Goal: Transaction & Acquisition: Book appointment/travel/reservation

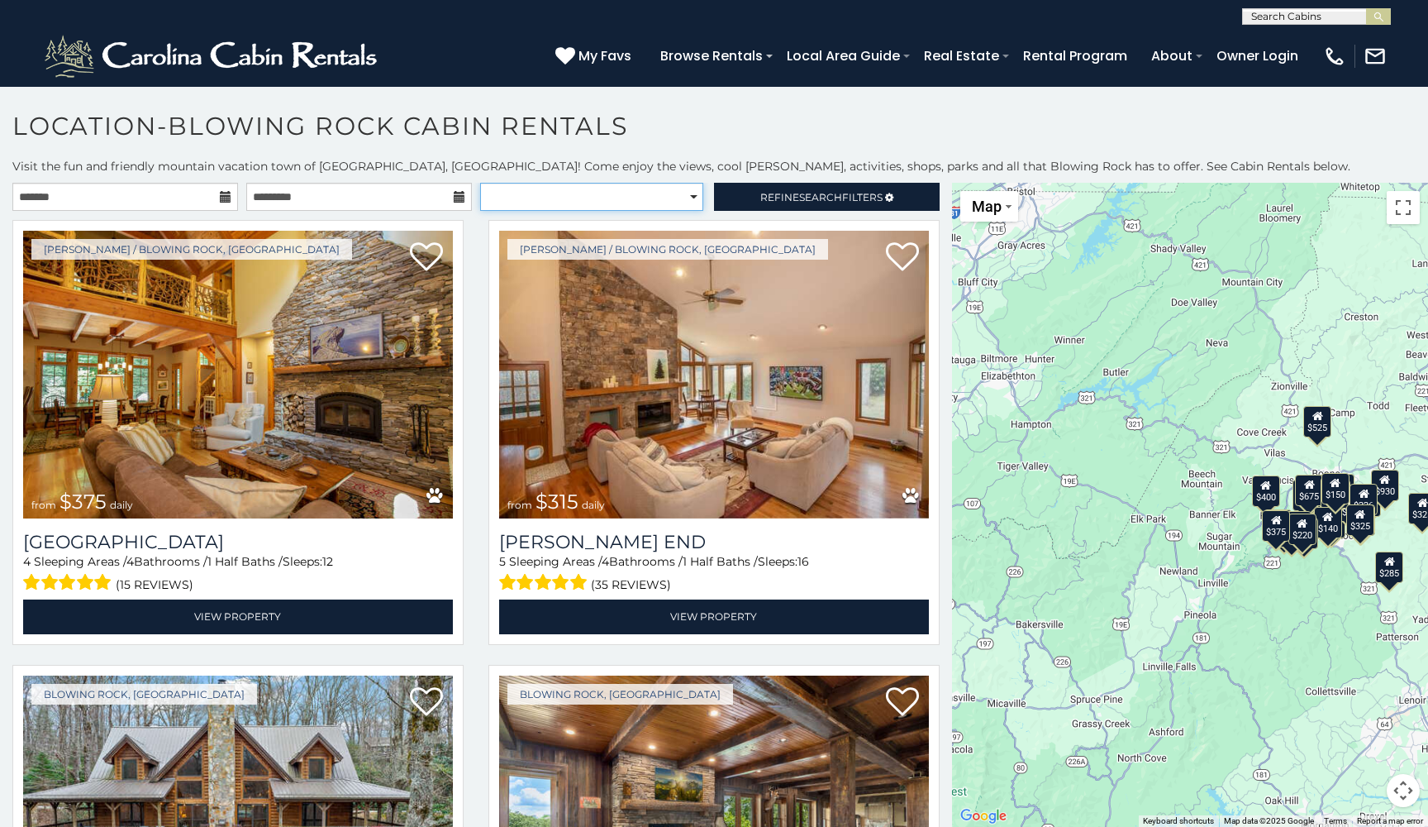
select select "**********"
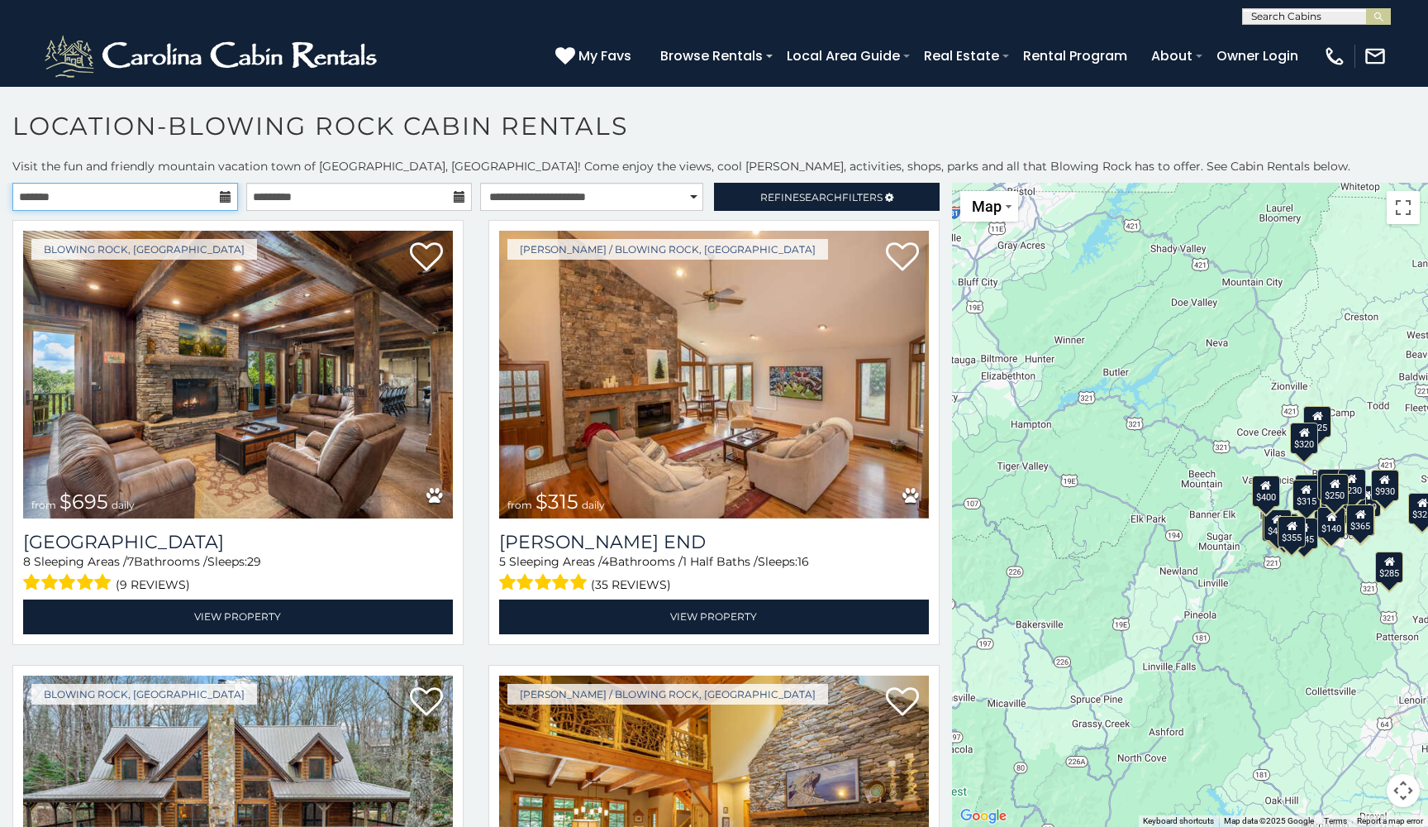
click at [169, 189] on input "text" at bounding box center [125, 197] width 226 height 28
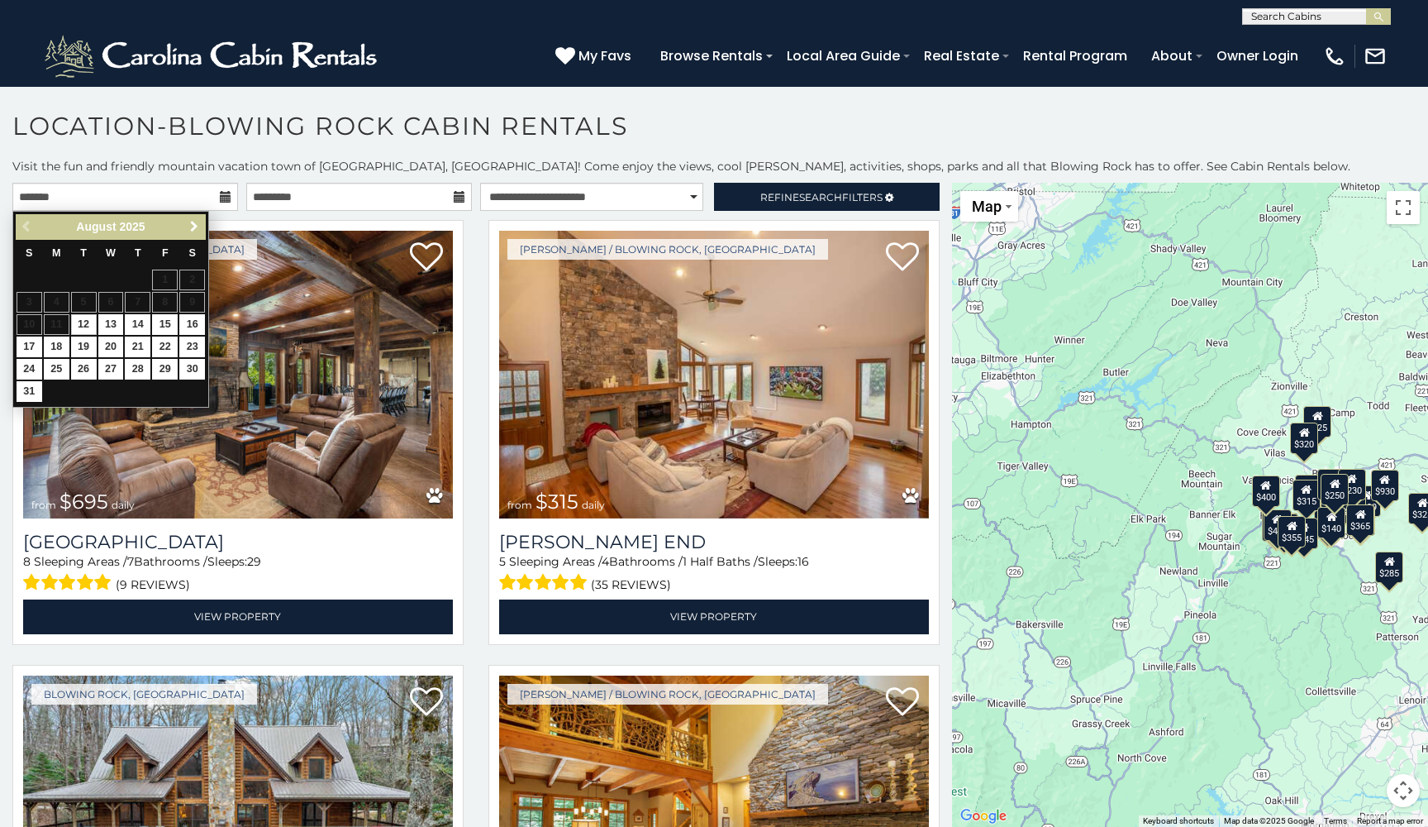
click at [202, 232] on link "Next" at bounding box center [193, 227] width 21 height 21
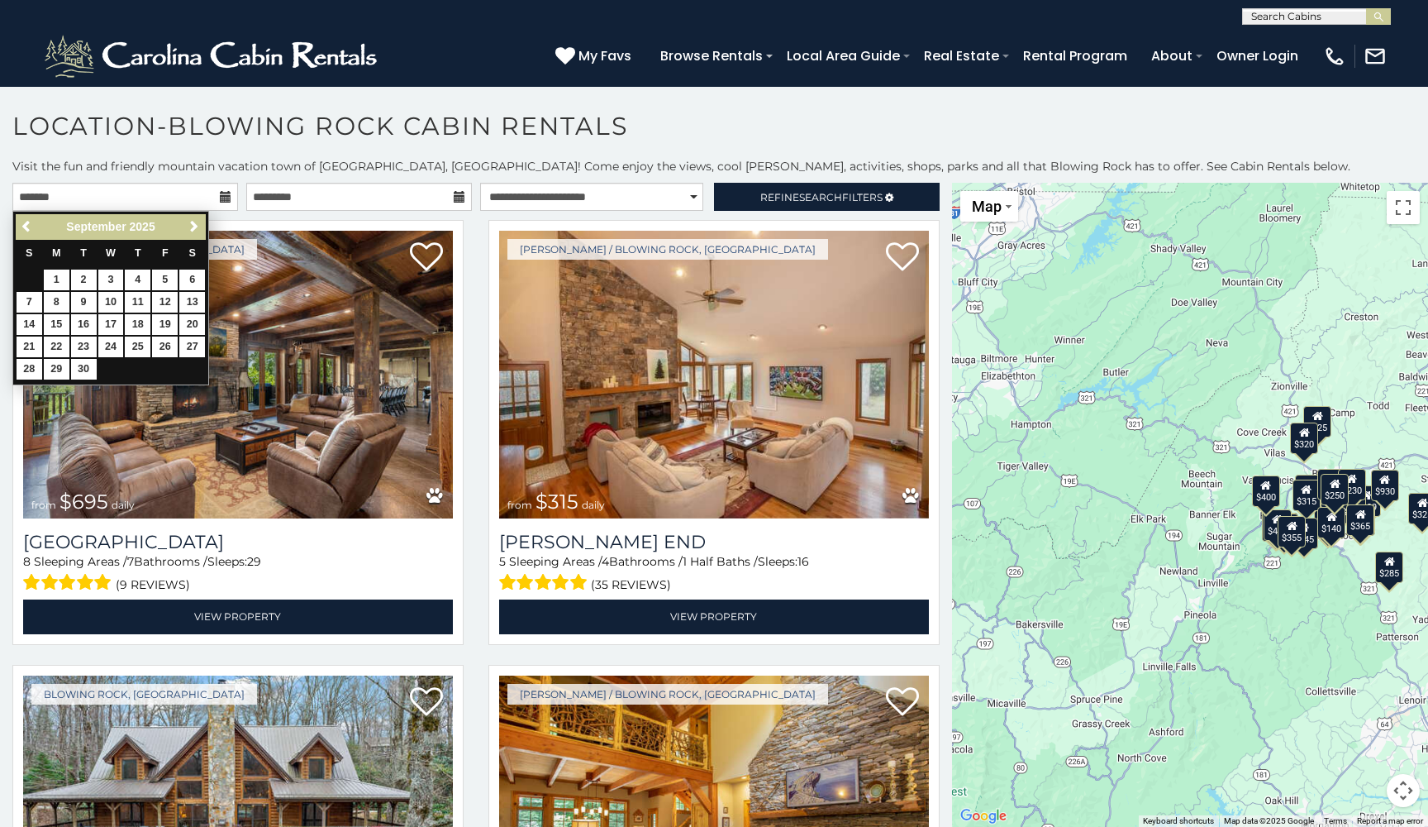
click at [202, 232] on link "Next" at bounding box center [193, 227] width 21 height 21
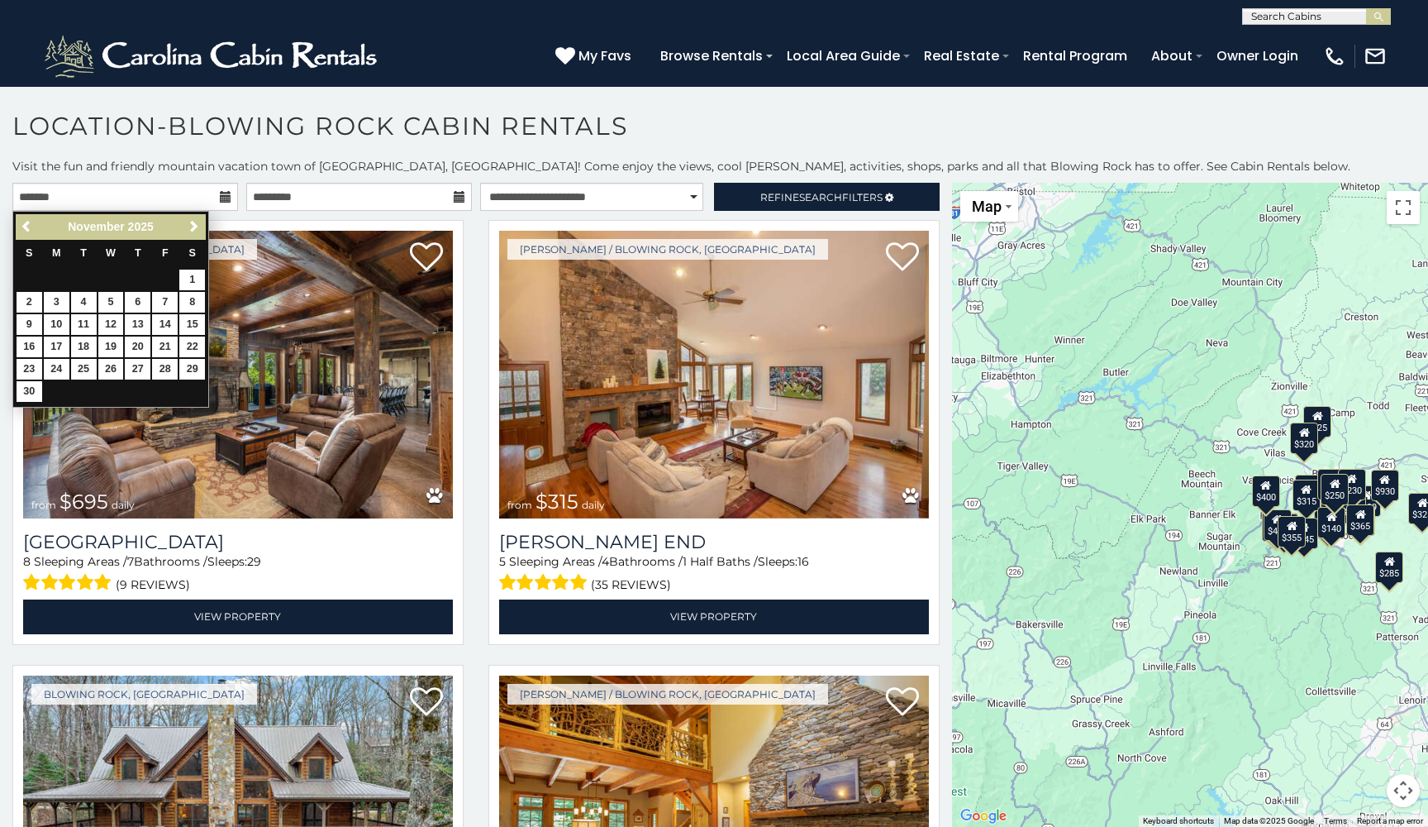
click at [202, 232] on link "Next" at bounding box center [193, 227] width 21 height 21
click at [60, 344] on link "22" at bounding box center [57, 346] width 26 height 21
type input "**********"
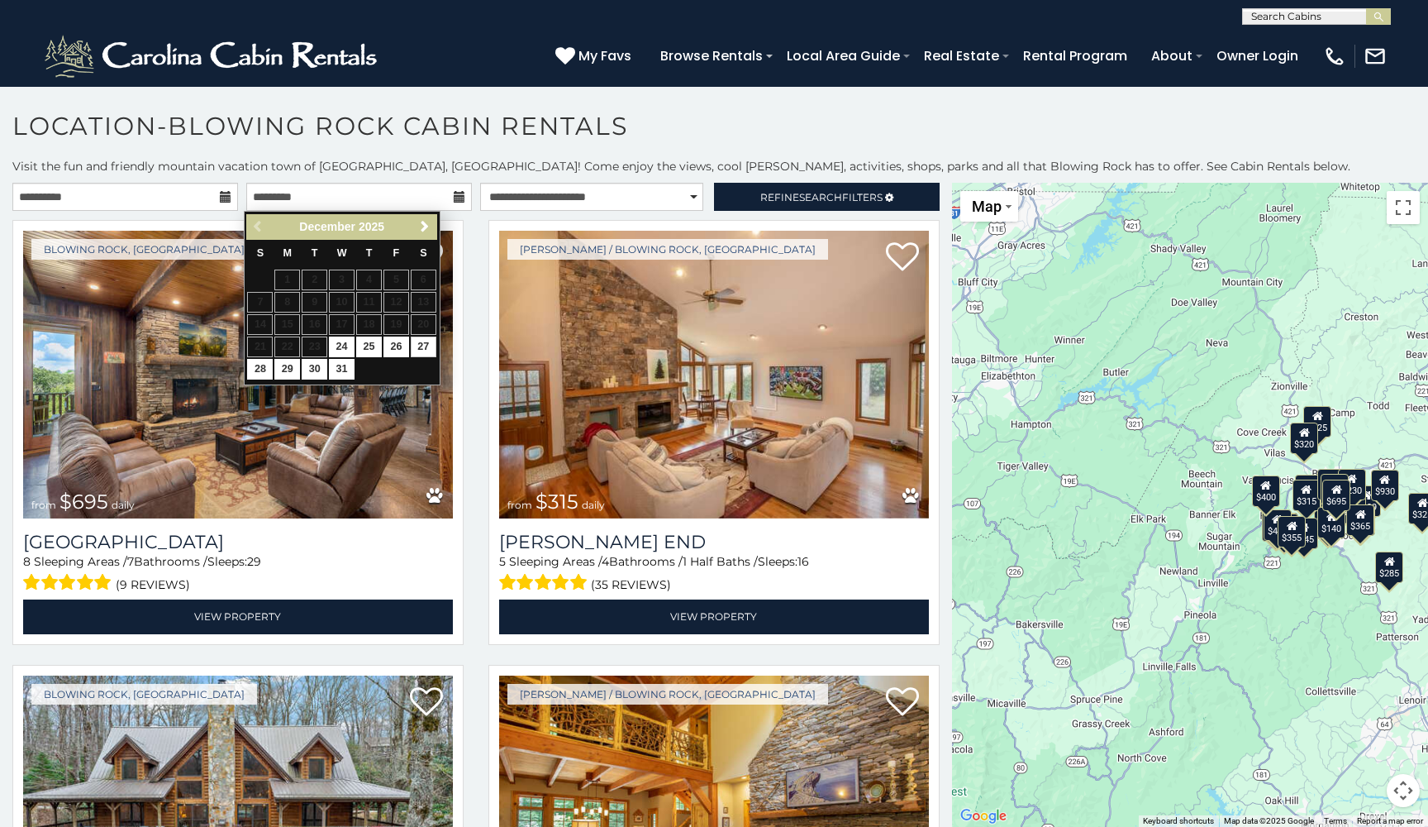
click at [421, 345] on link "27" at bounding box center [424, 346] width 26 height 21
type input "**********"
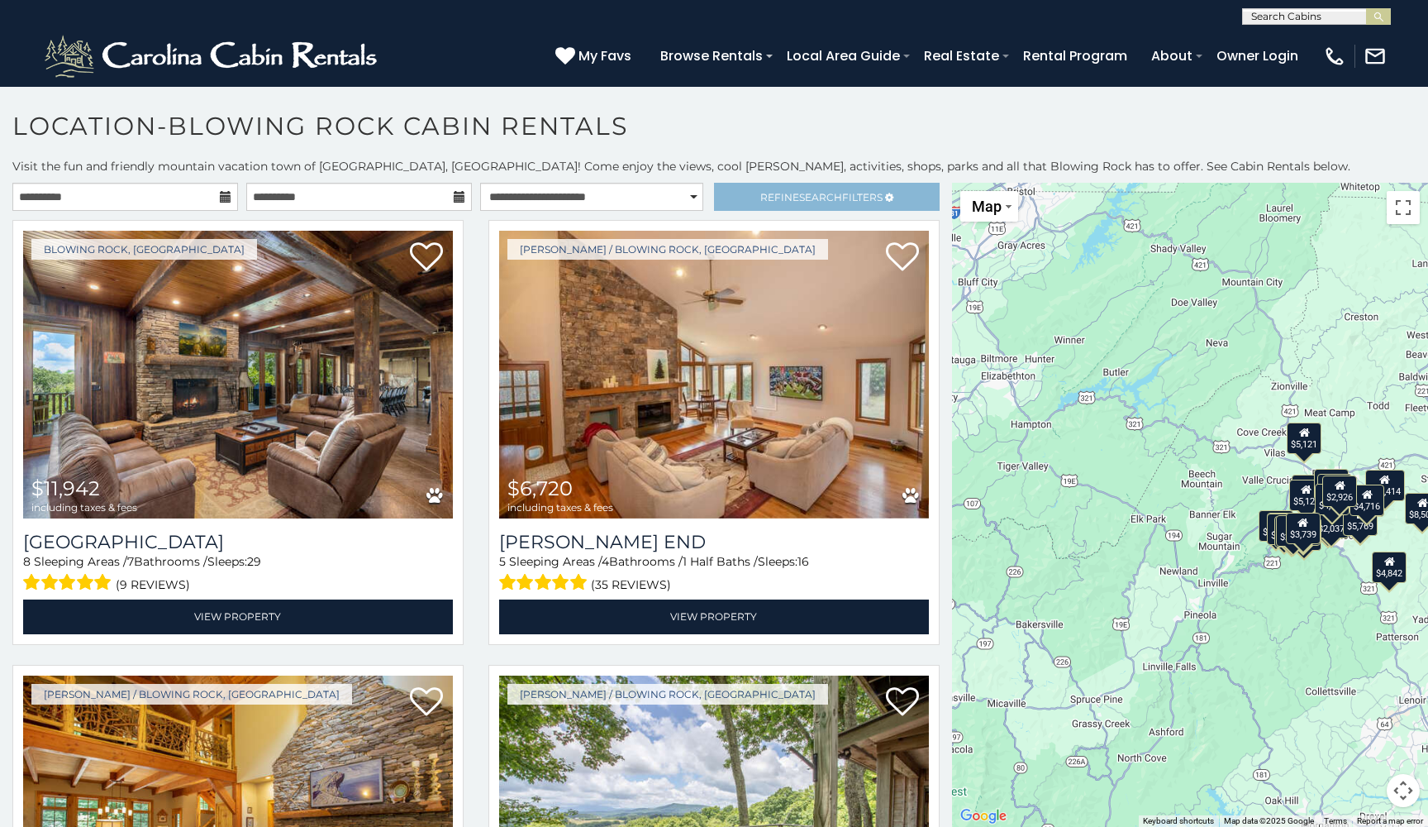
click at [776, 207] on link "Refine Search Filters" at bounding box center [827, 197] width 226 height 28
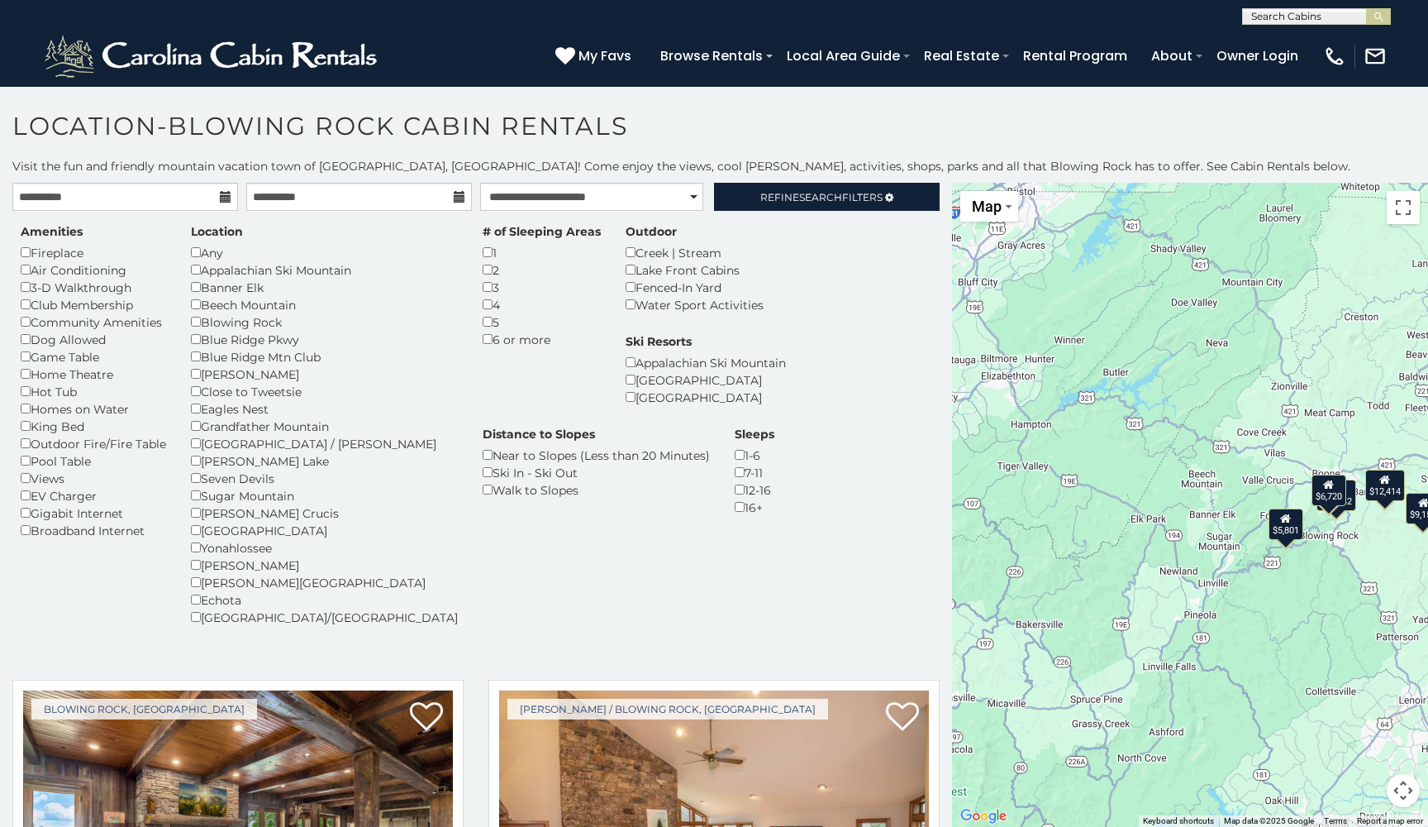
click at [831, 129] on h1 "Location-Blowing Rock Cabin Rentals" at bounding box center [714, 134] width 1428 height 47
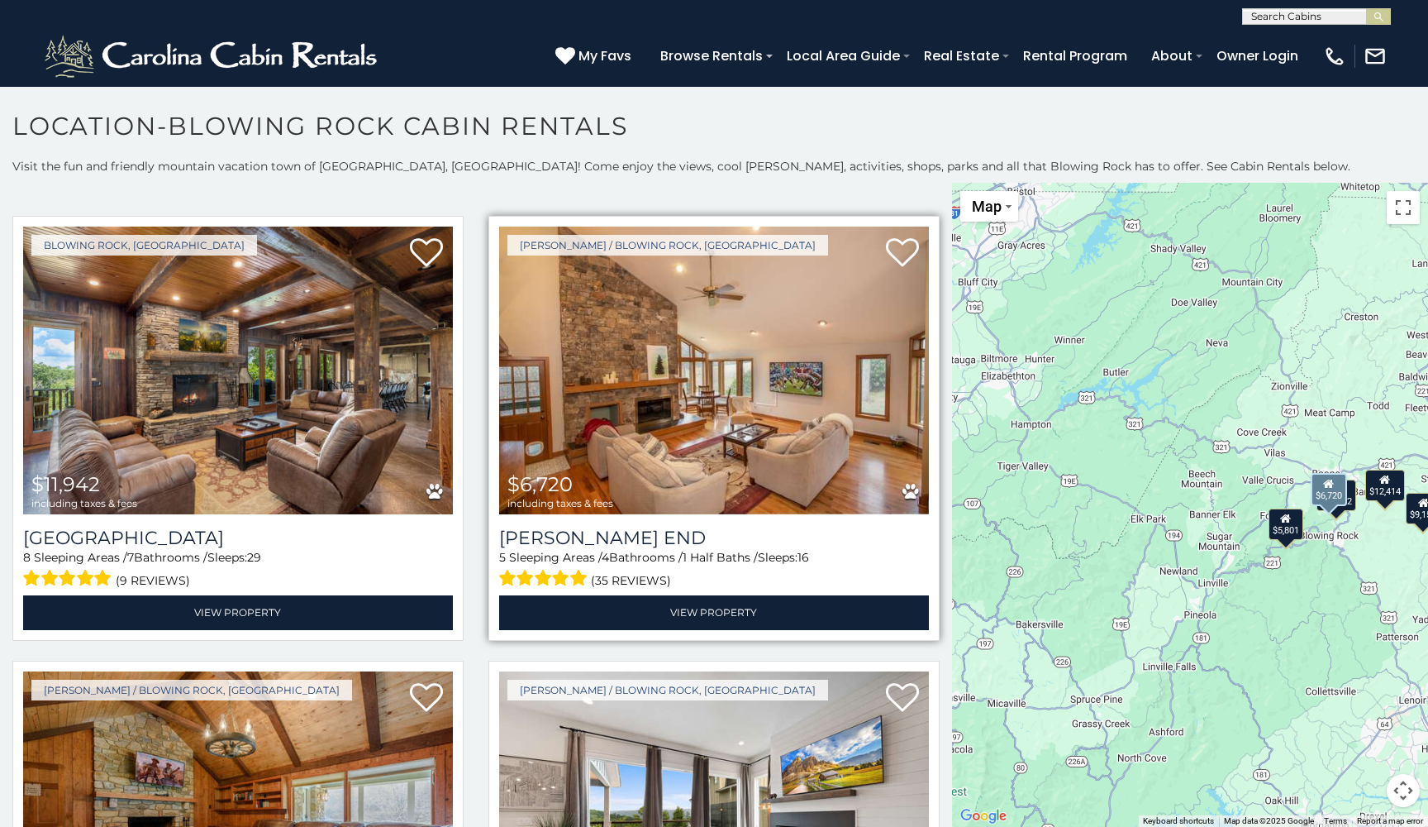
scroll to position [454, 0]
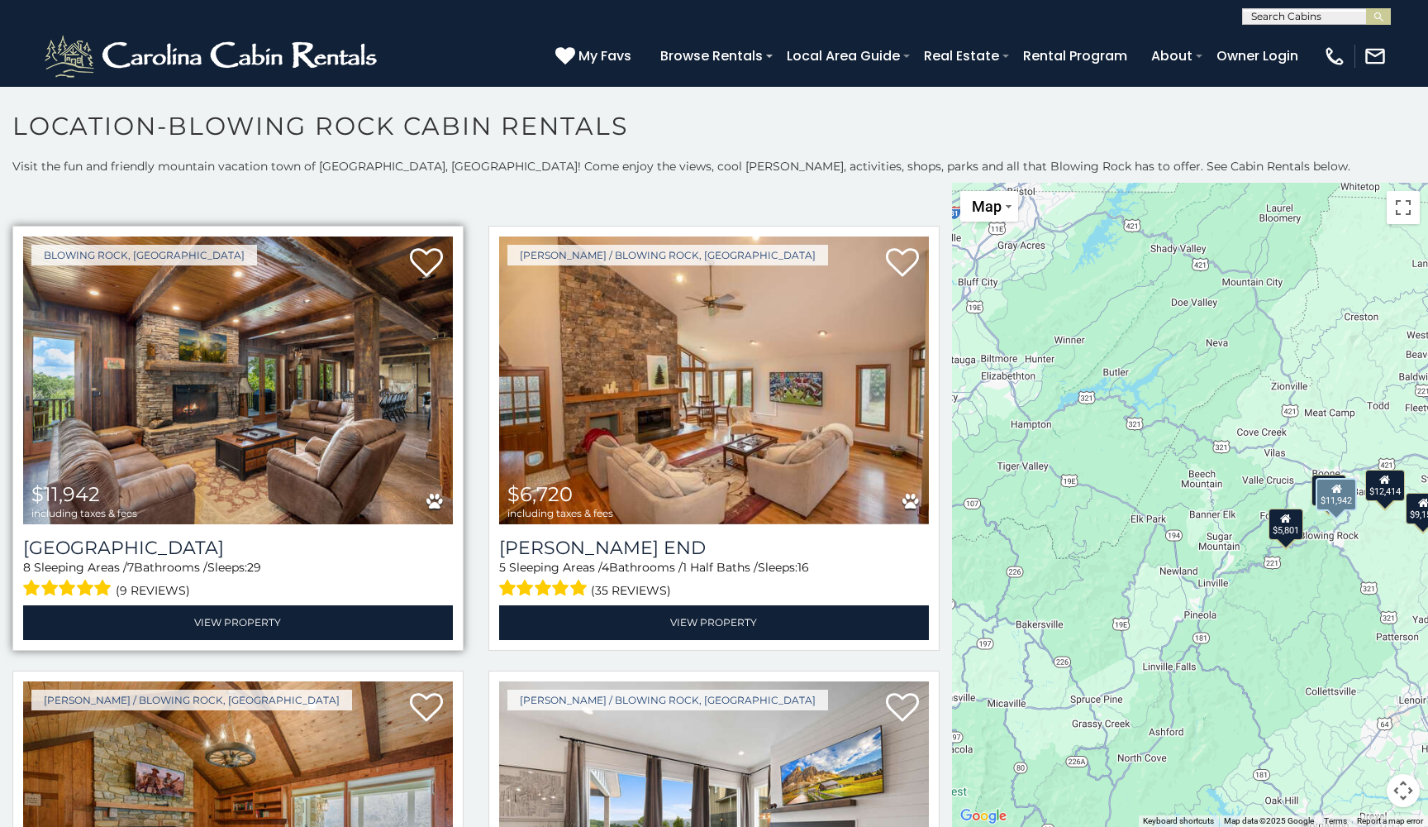
click at [368, 393] on img at bounding box center [238, 380] width 430 height 288
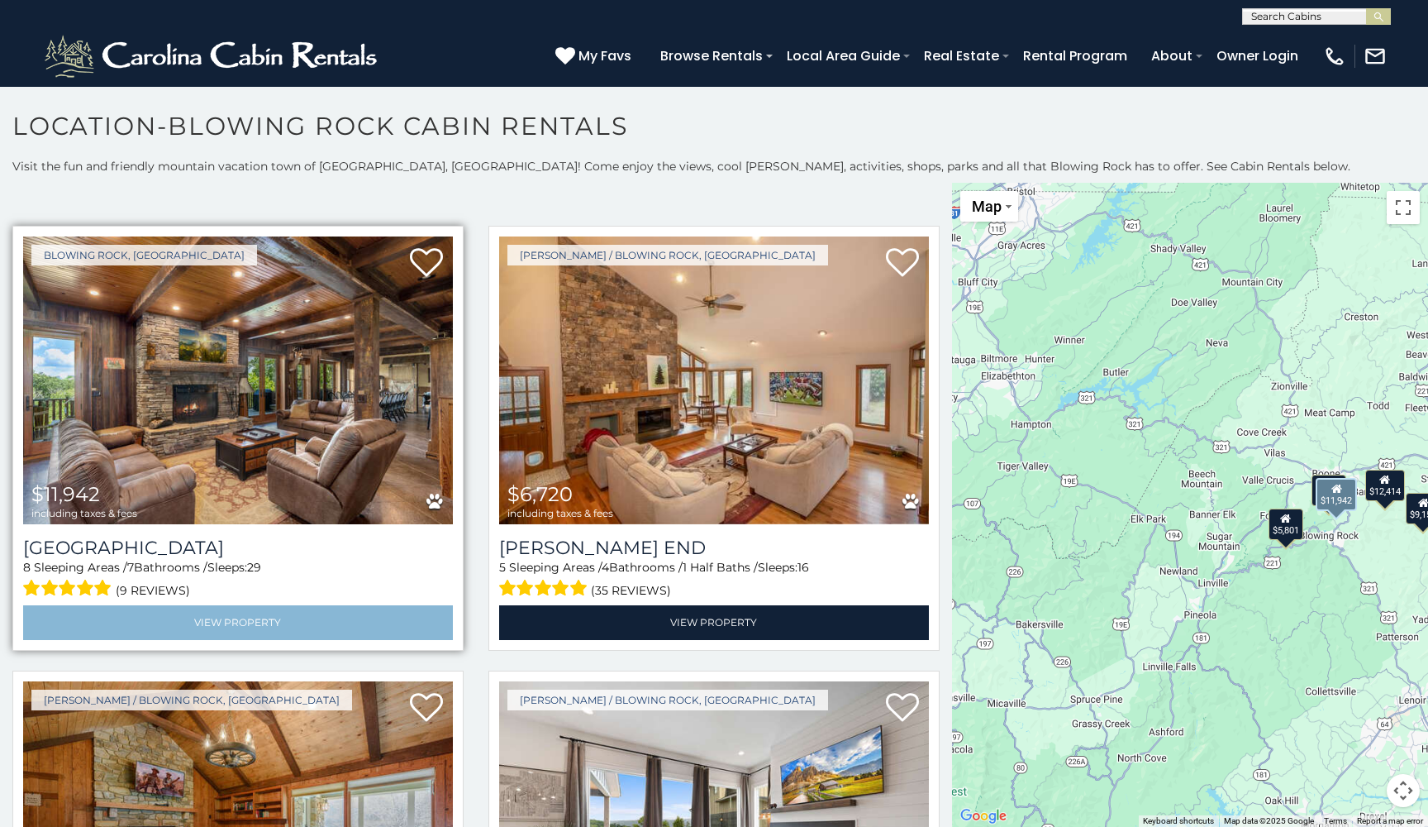
click at [301, 605] on link "View Property" at bounding box center [238, 622] width 430 height 34
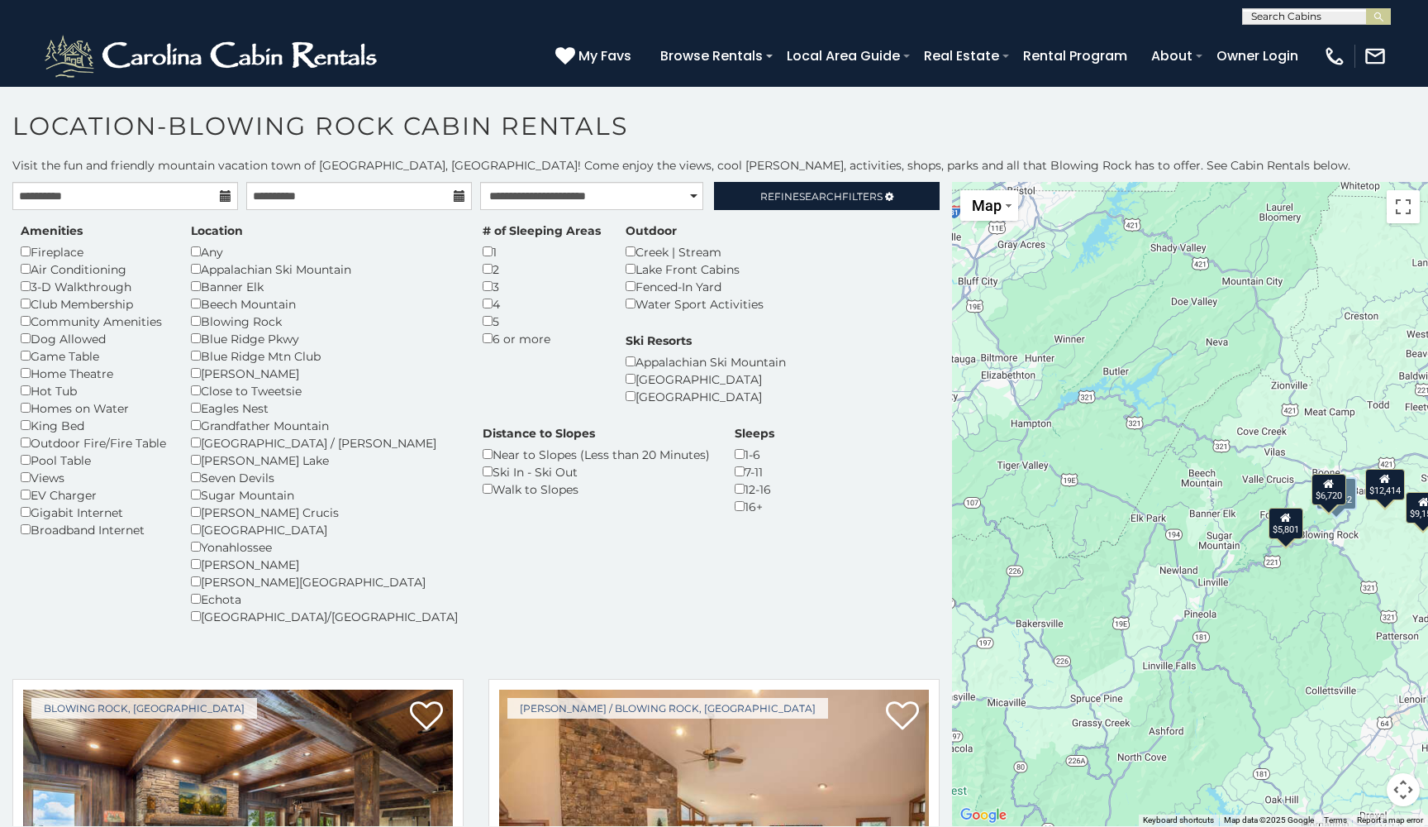
scroll to position [0, 0]
click at [774, 480] on div "12-16" at bounding box center [755, 488] width 40 height 17
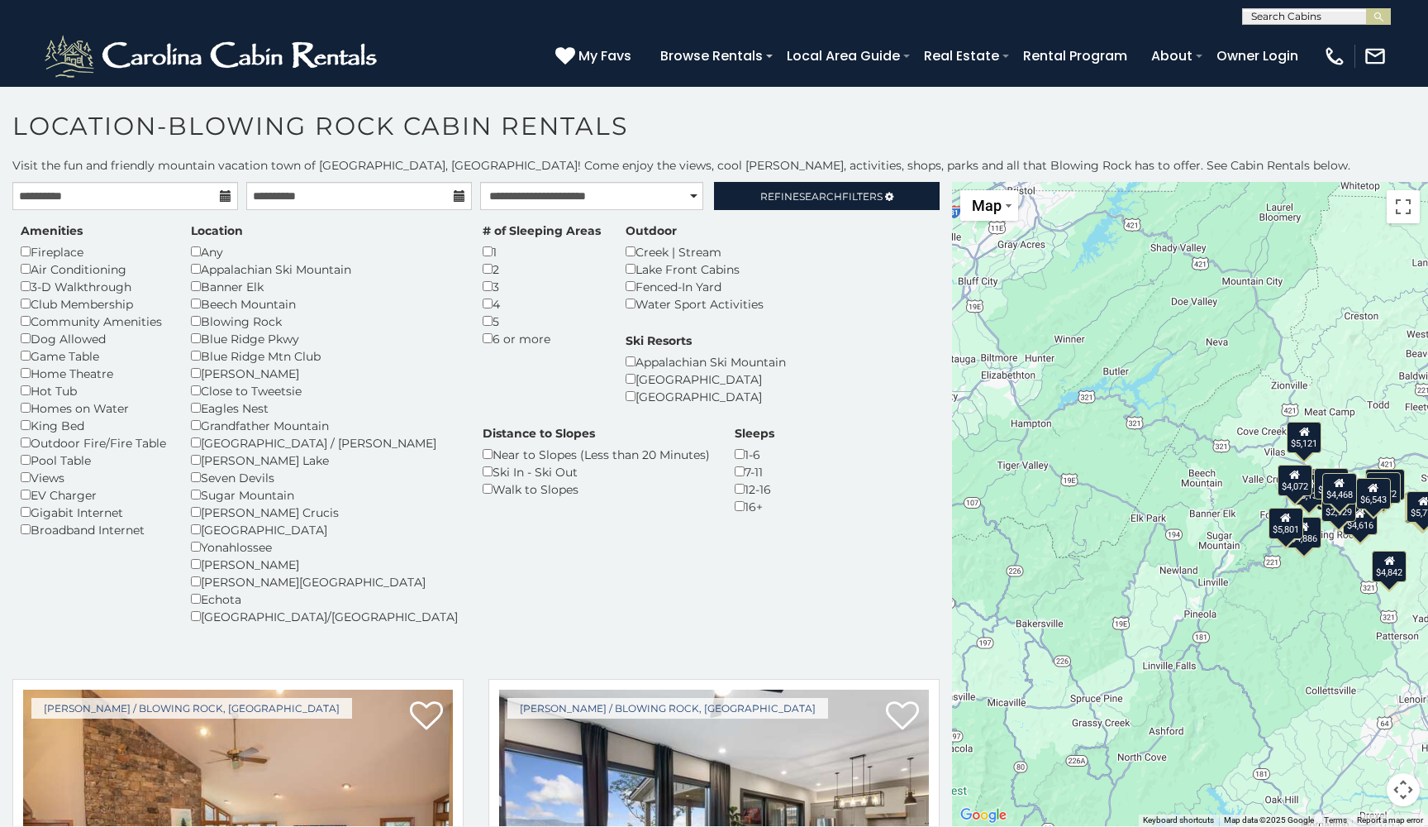
click at [845, 134] on h1 "Location-Blowing Rock Cabin Rentals" at bounding box center [714, 134] width 1428 height 47
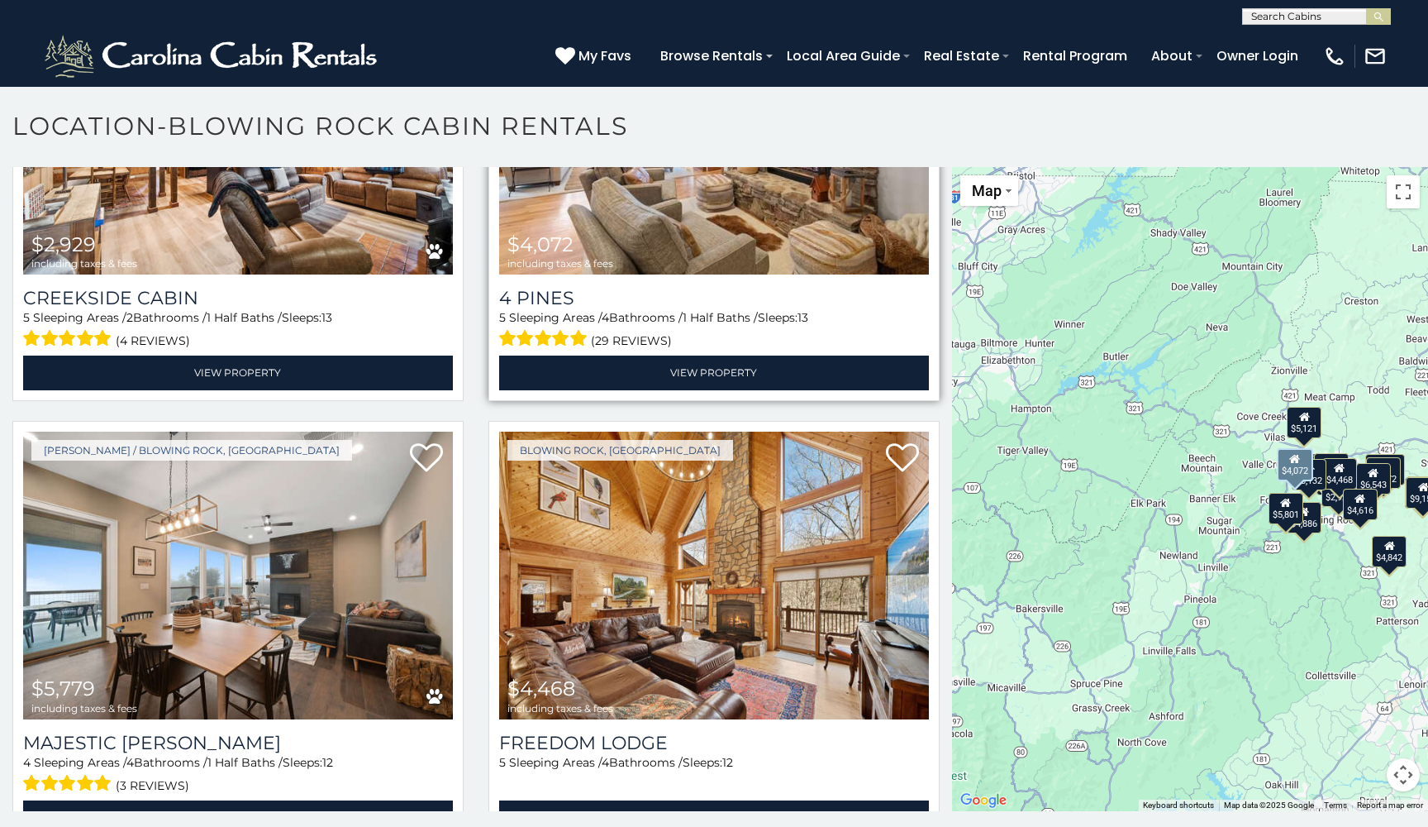
scroll to position [16, 0]
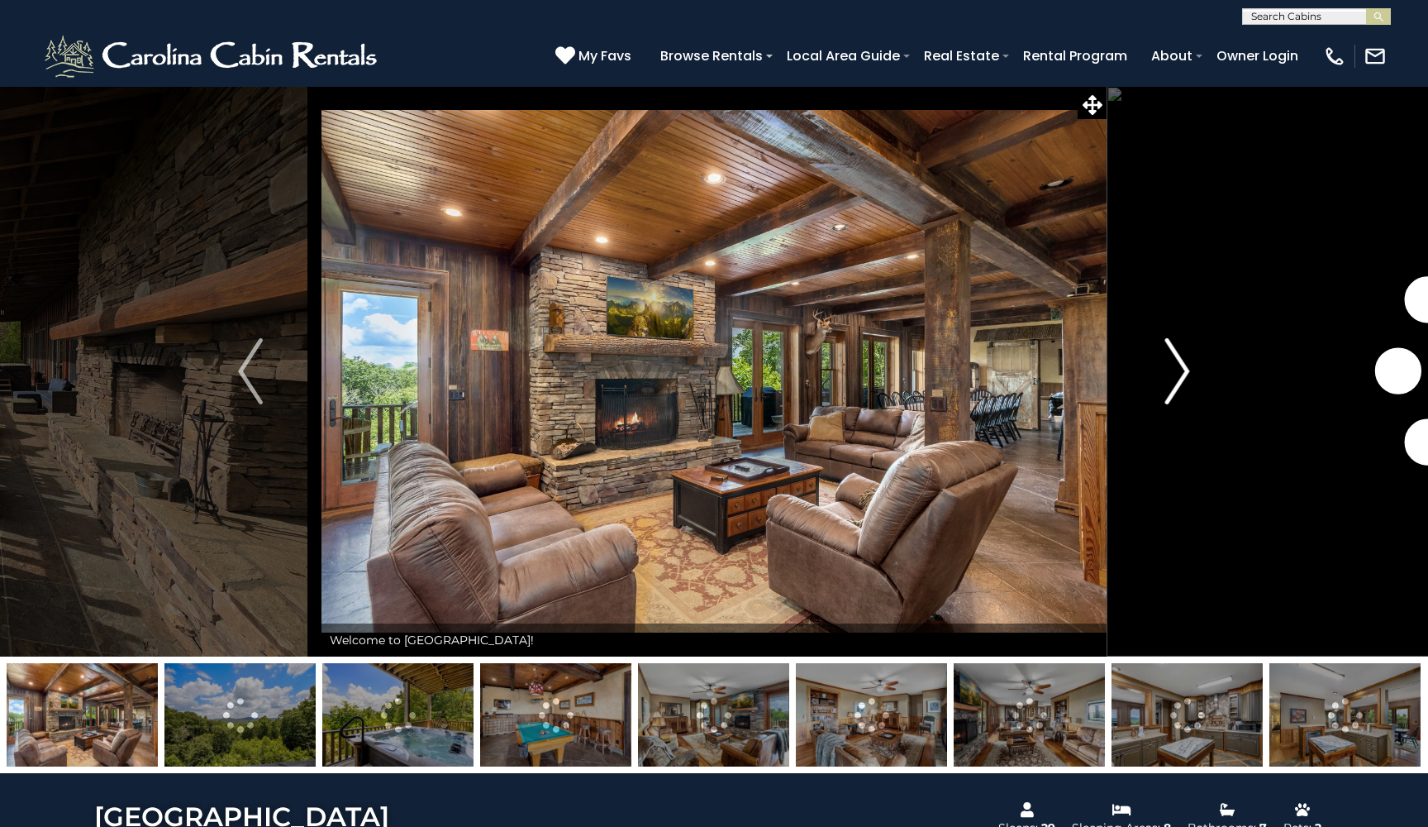
click at [1180, 360] on img "Next" at bounding box center [1177, 371] width 25 height 66
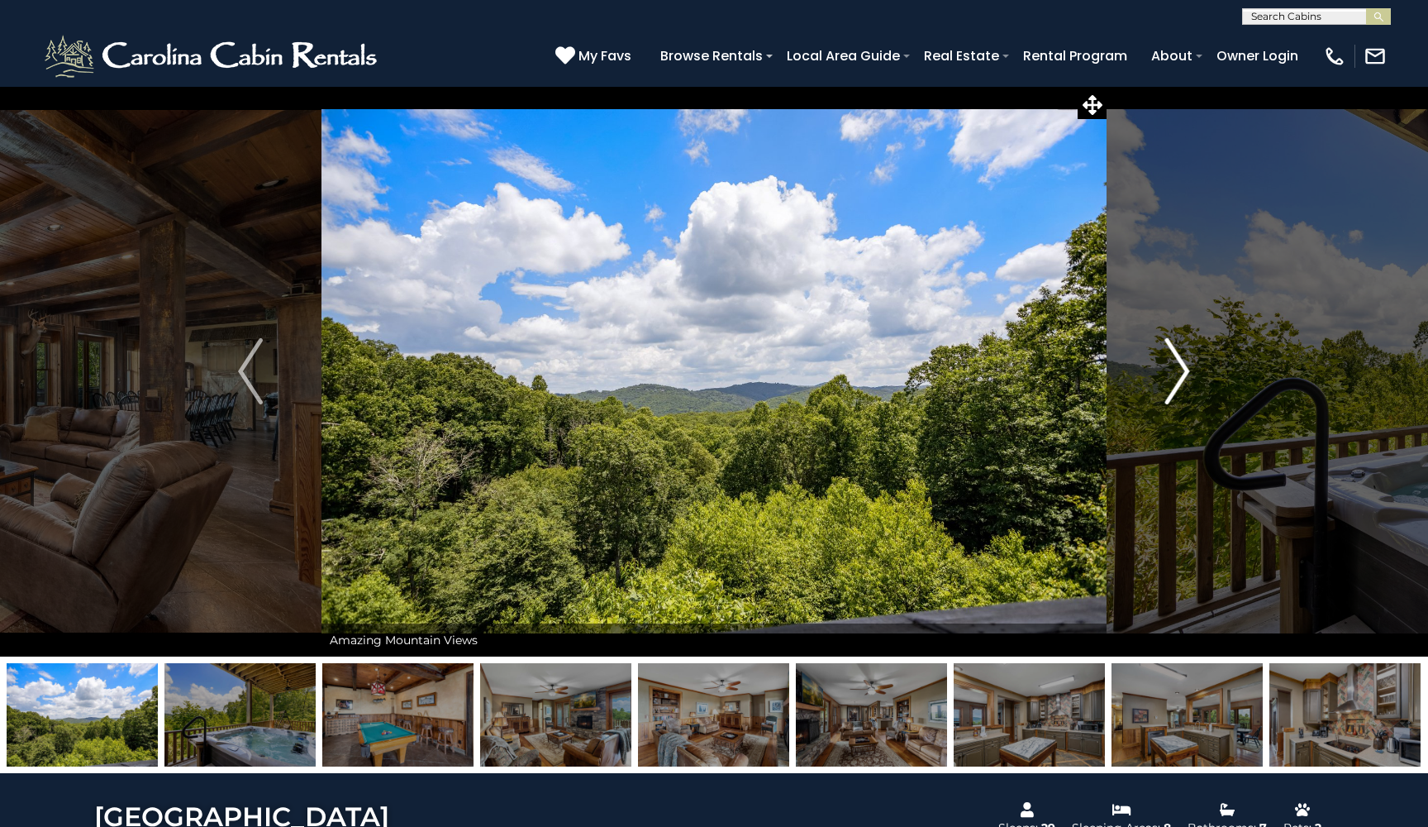
click at [1179, 361] on img "Next" at bounding box center [1177, 371] width 25 height 66
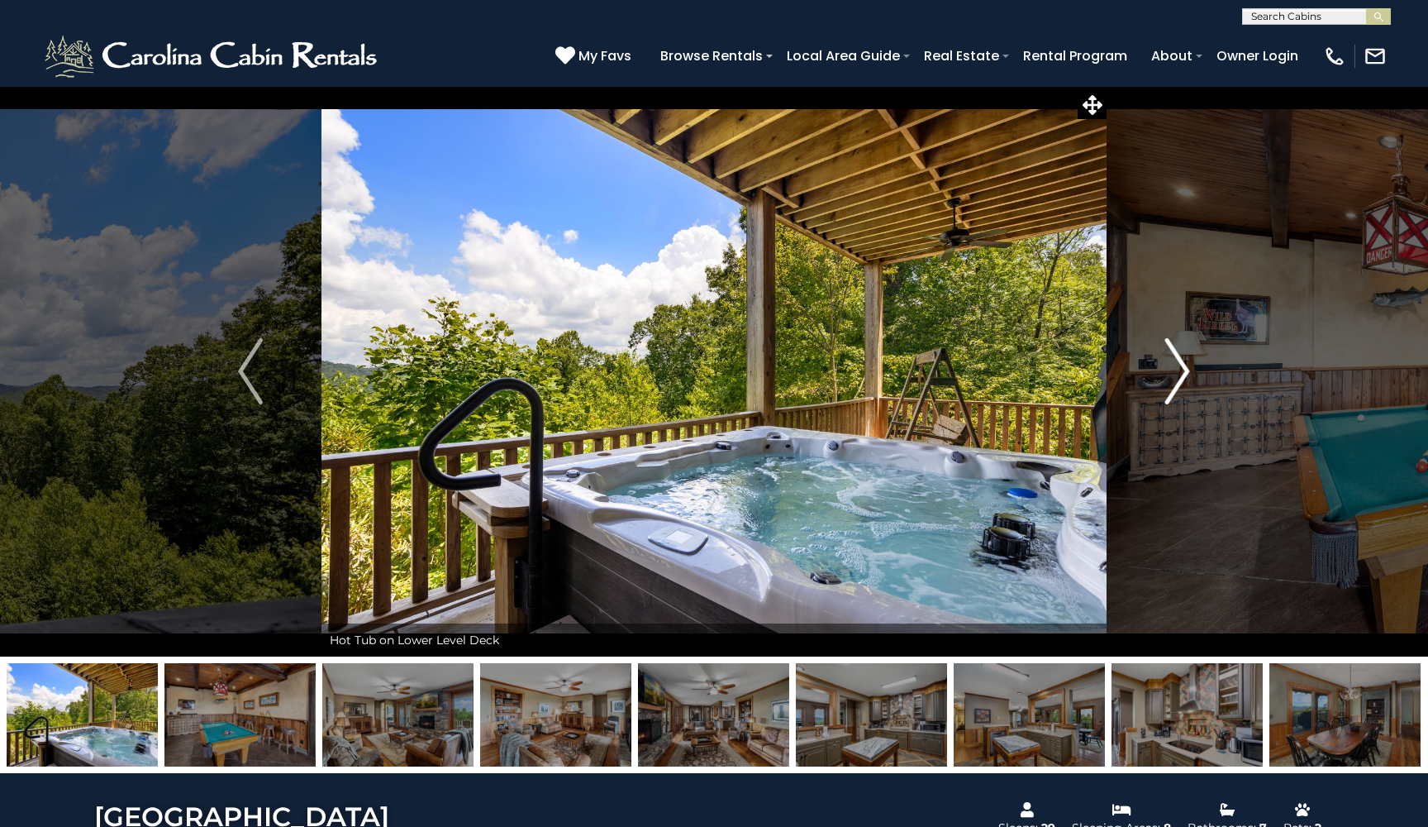
click at [1179, 361] on img "Next" at bounding box center [1177, 371] width 25 height 66
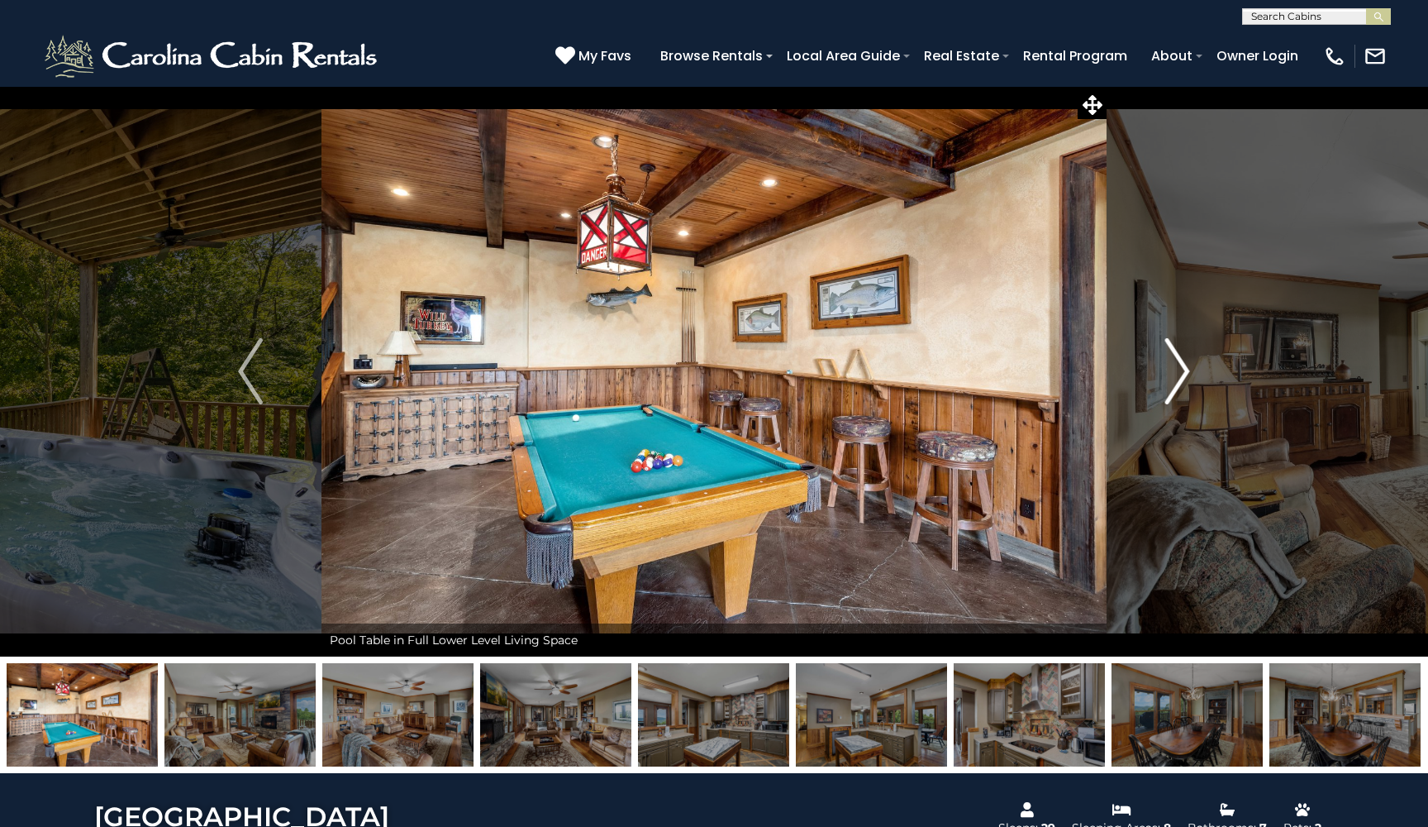
click at [1179, 361] on img "Next" at bounding box center [1177, 371] width 25 height 66
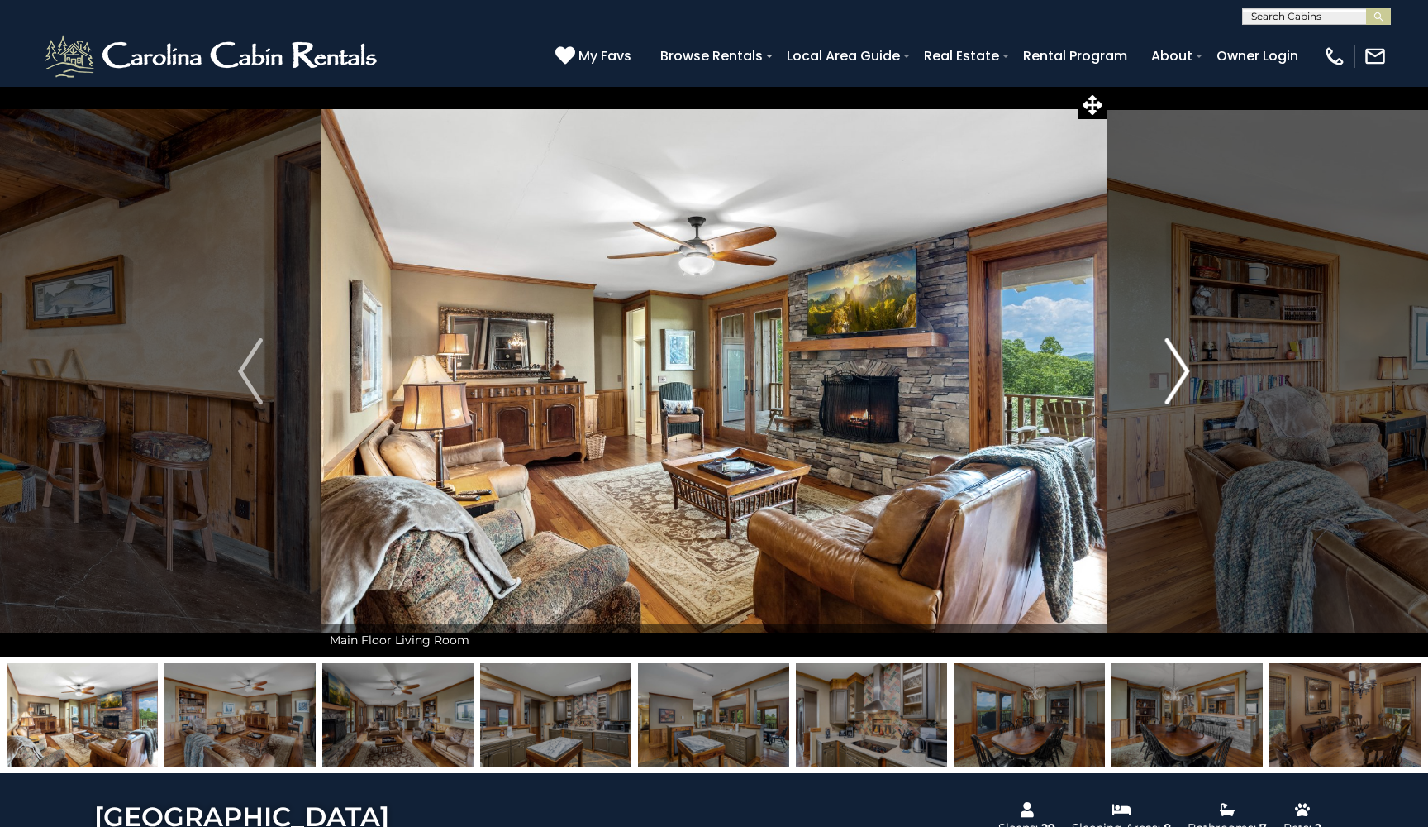
click at [1179, 361] on img "Next" at bounding box center [1177, 371] width 25 height 66
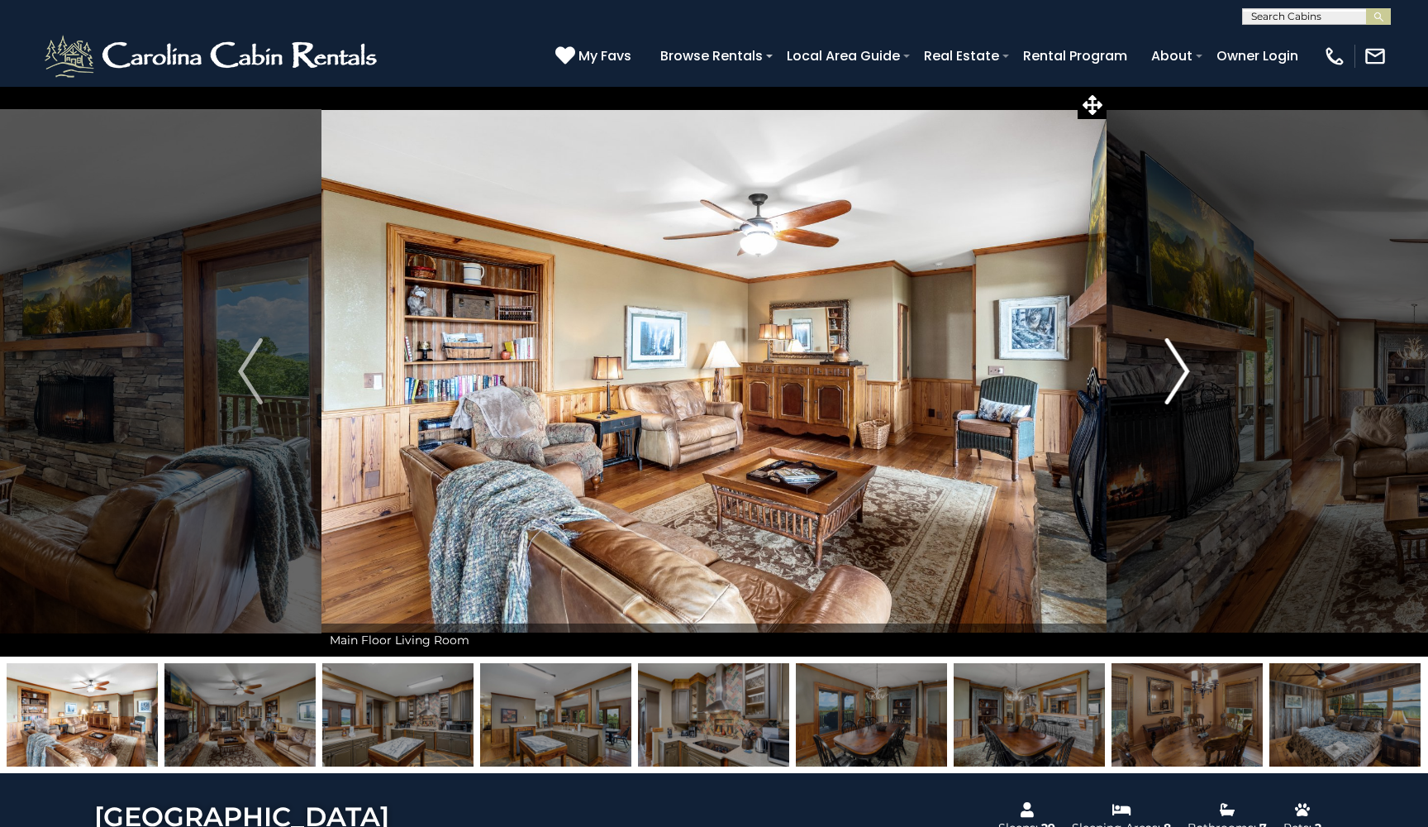
click at [1179, 361] on img "Next" at bounding box center [1177, 371] width 25 height 66
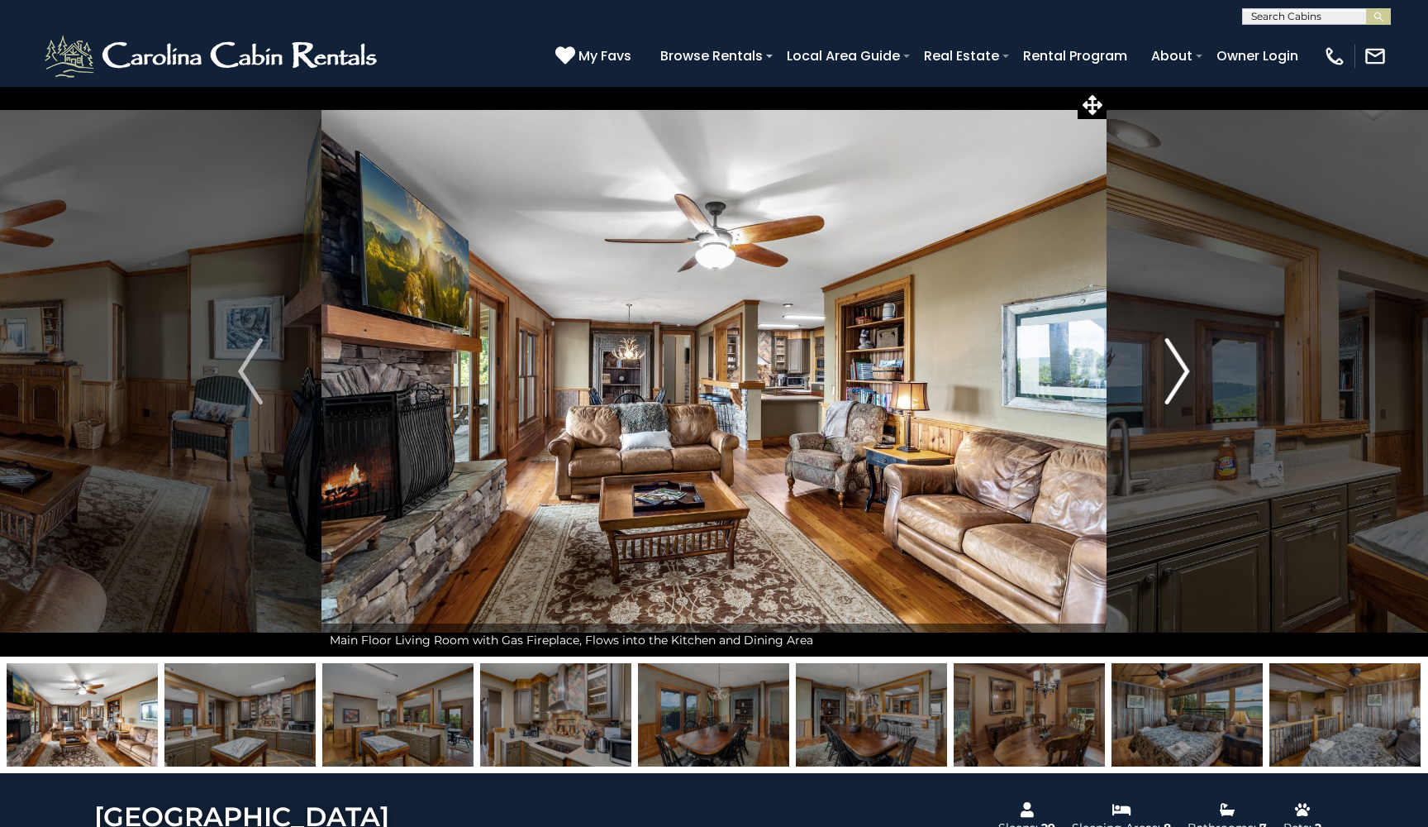
click at [1179, 361] on img "Next" at bounding box center [1177, 371] width 25 height 66
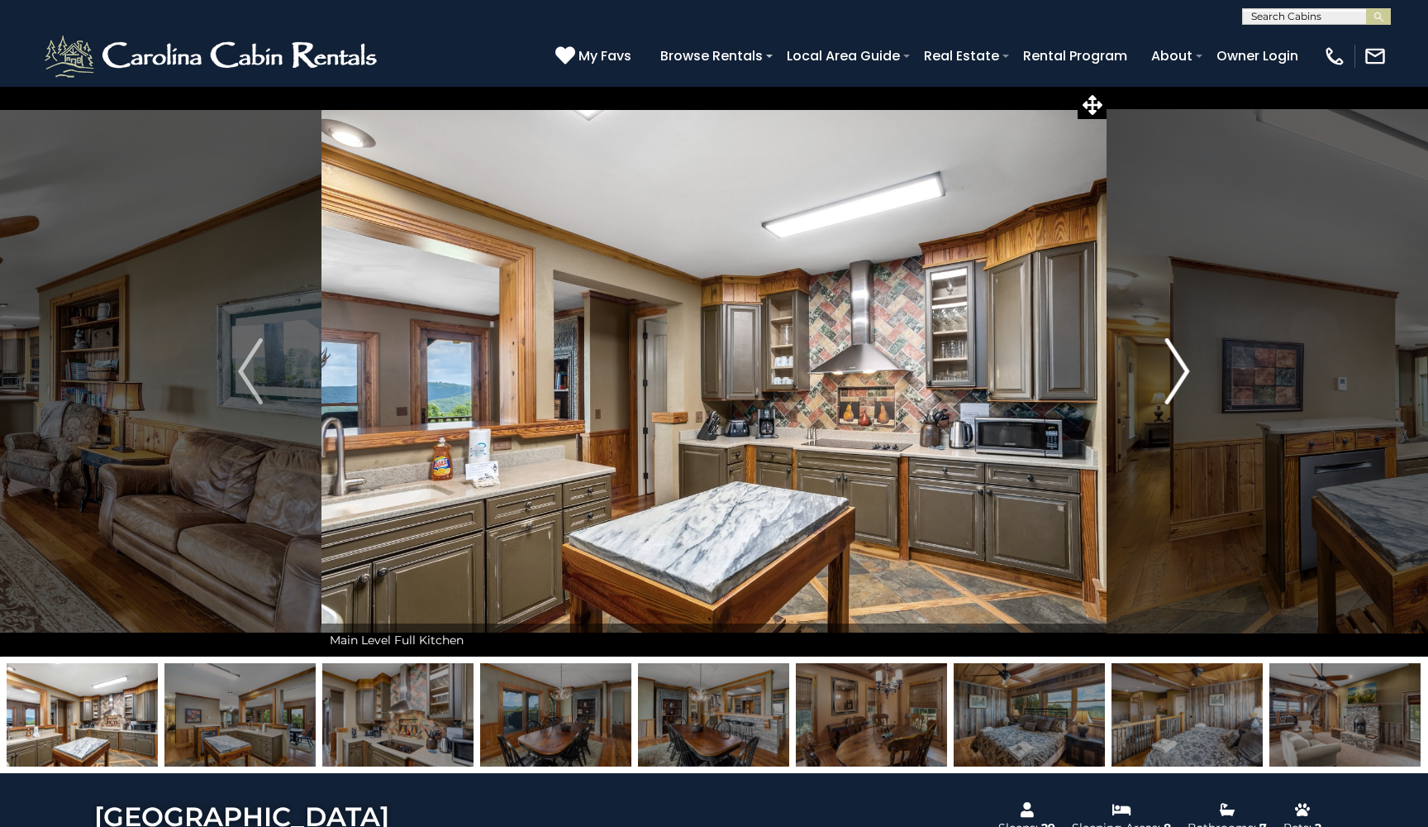
click at [1179, 361] on img "Next" at bounding box center [1177, 371] width 25 height 66
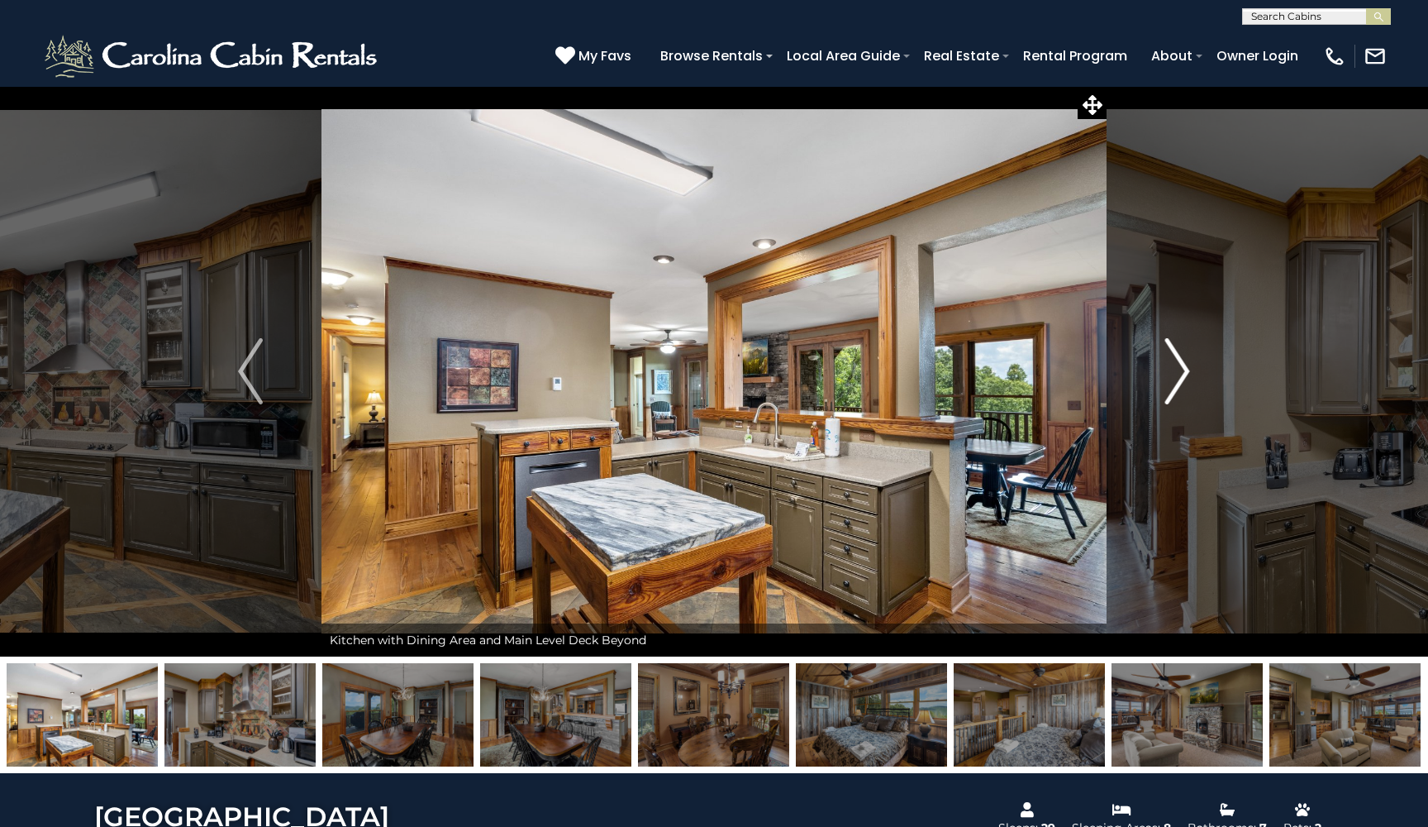
click at [1179, 361] on img "Next" at bounding box center [1177, 371] width 25 height 66
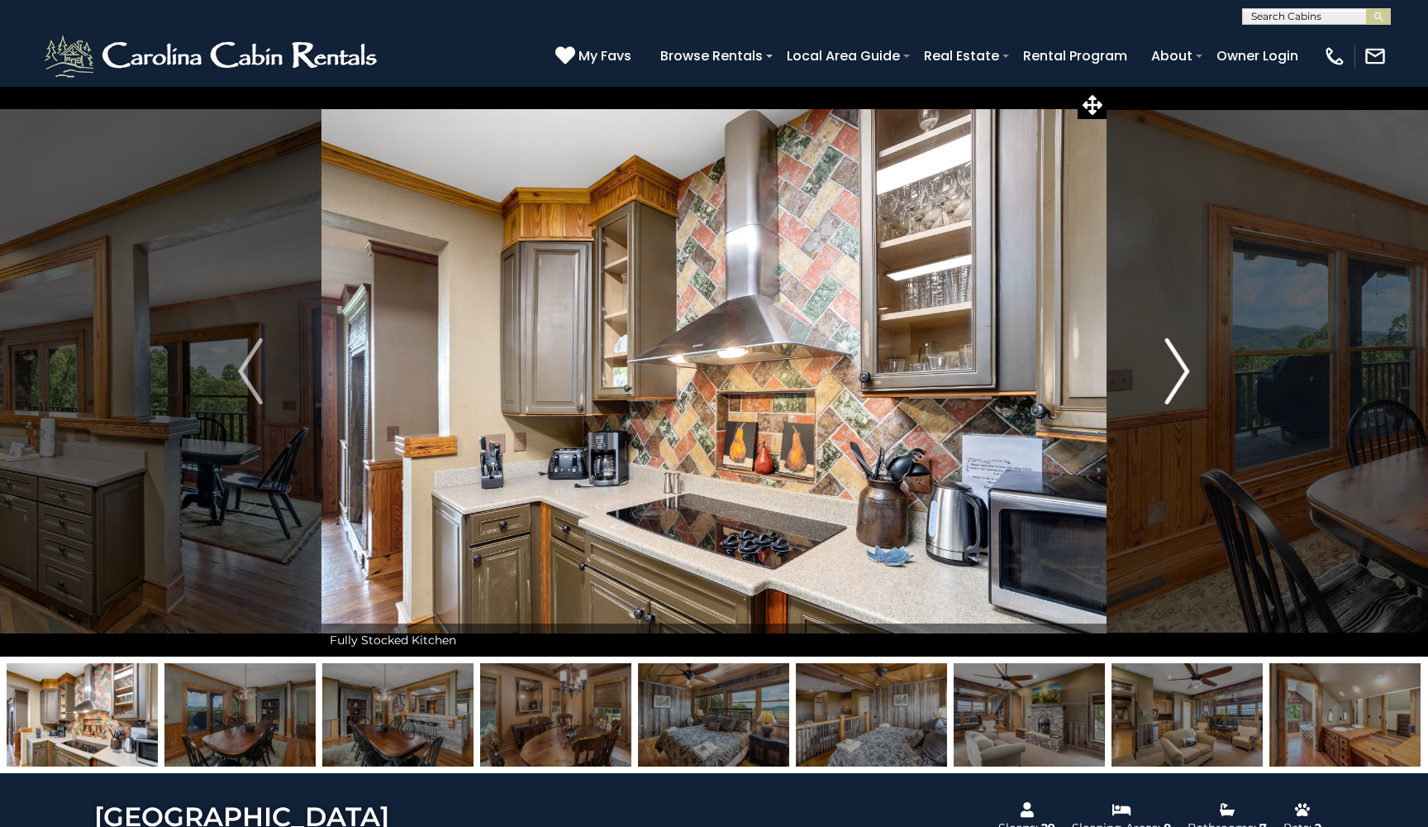
click at [1179, 361] on img "Next" at bounding box center [1177, 371] width 25 height 66
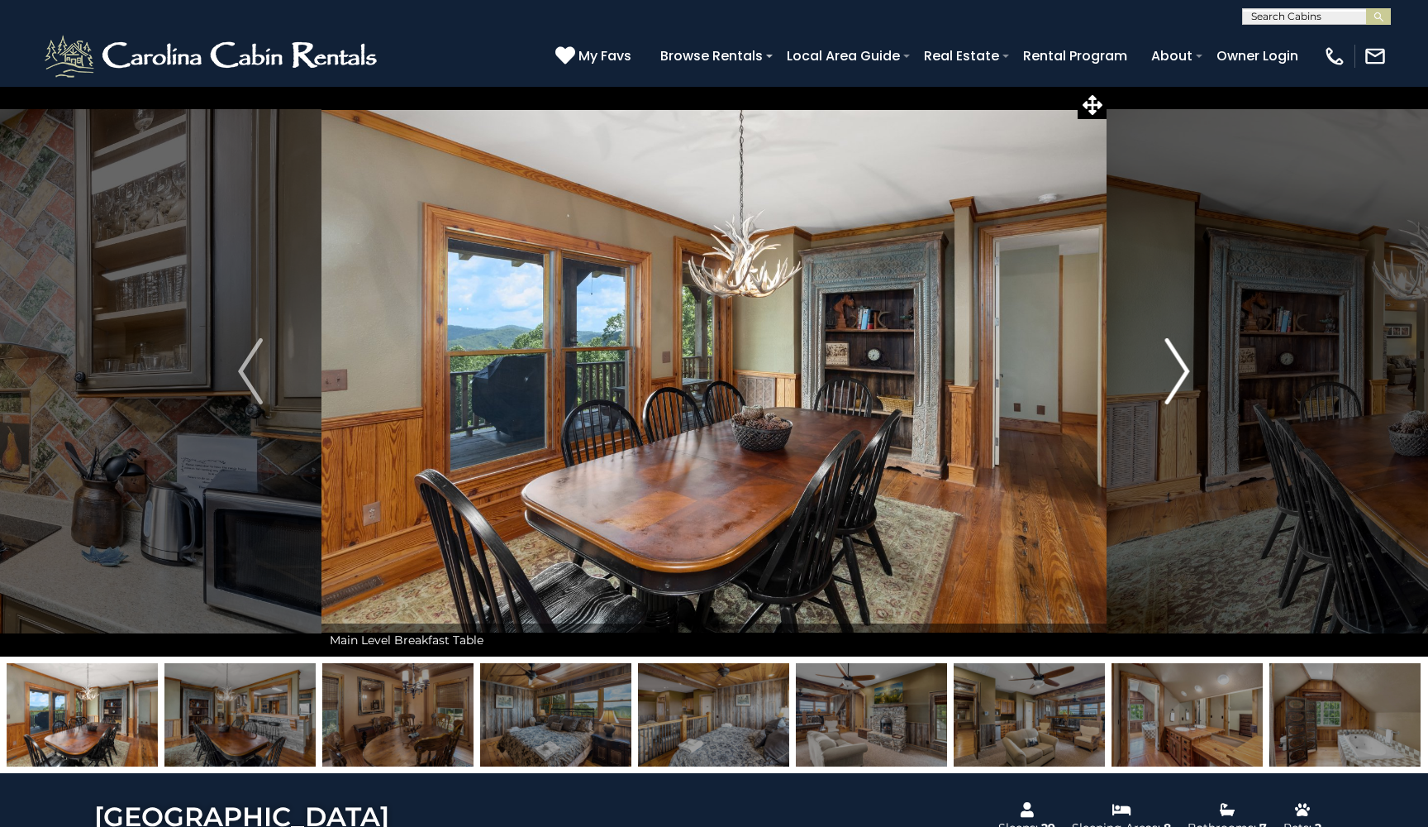
click at [1179, 361] on img "Next" at bounding box center [1177, 371] width 25 height 66
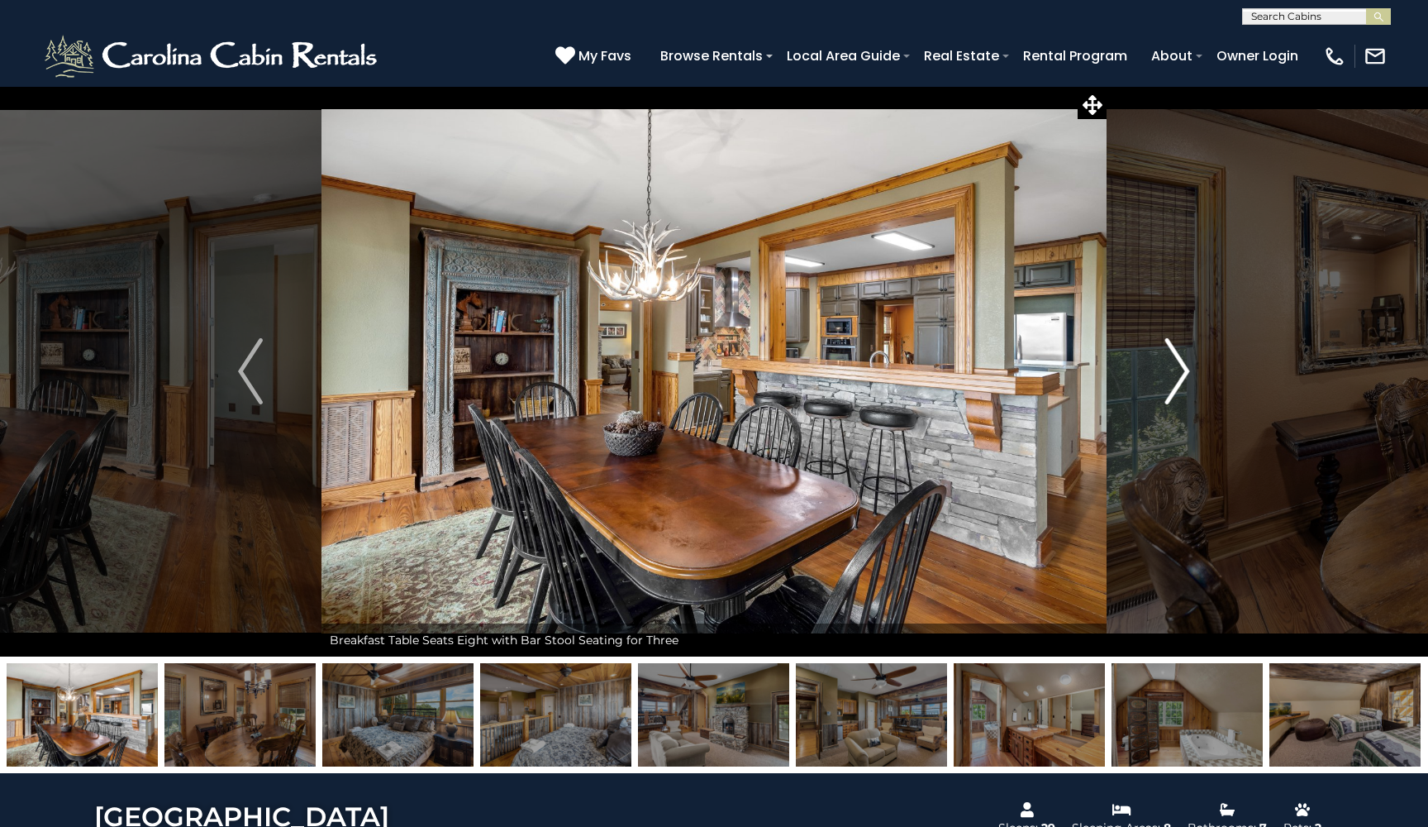
click at [1179, 361] on img "Next" at bounding box center [1177, 371] width 25 height 66
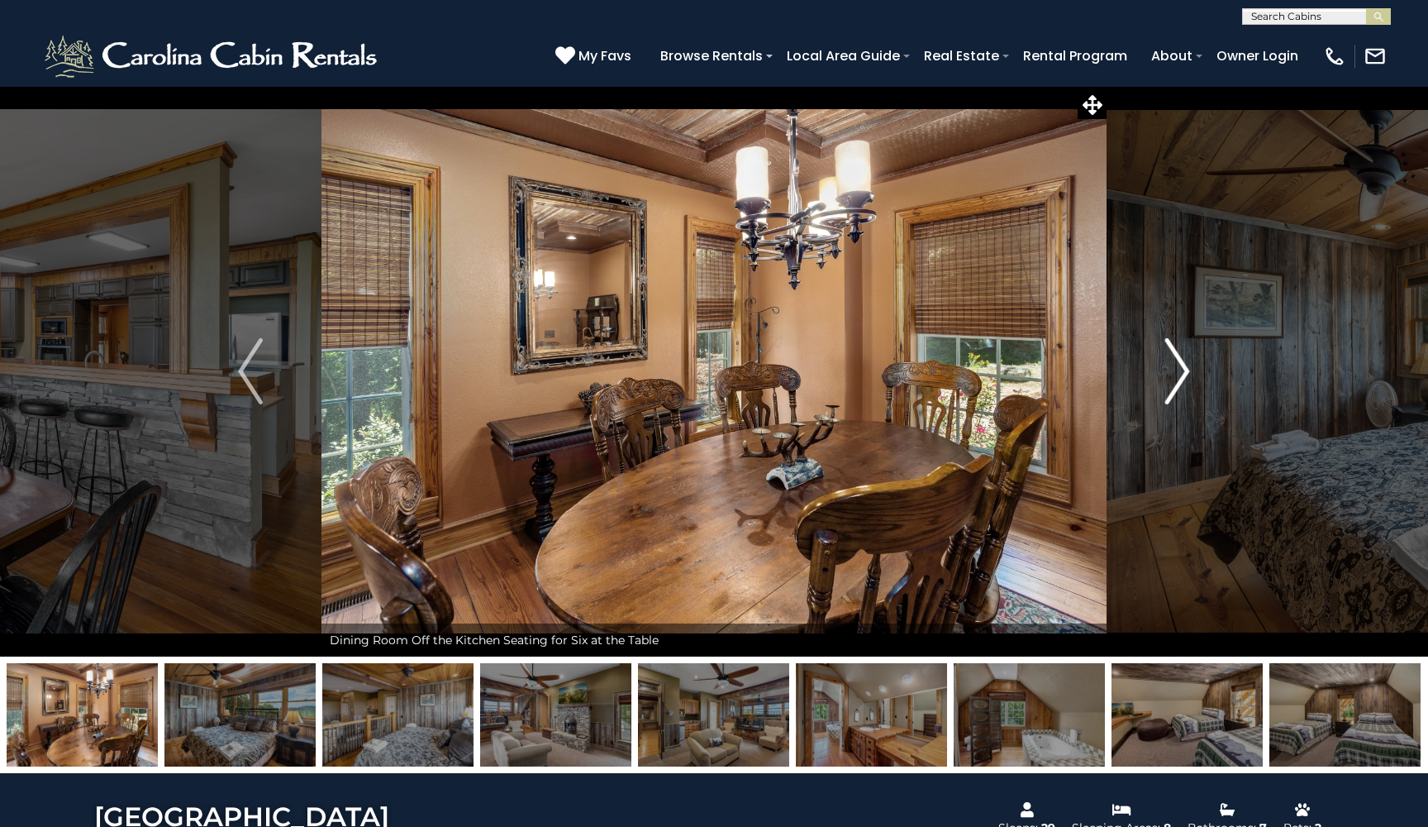
click at [1179, 361] on img "Next" at bounding box center [1177, 371] width 25 height 66
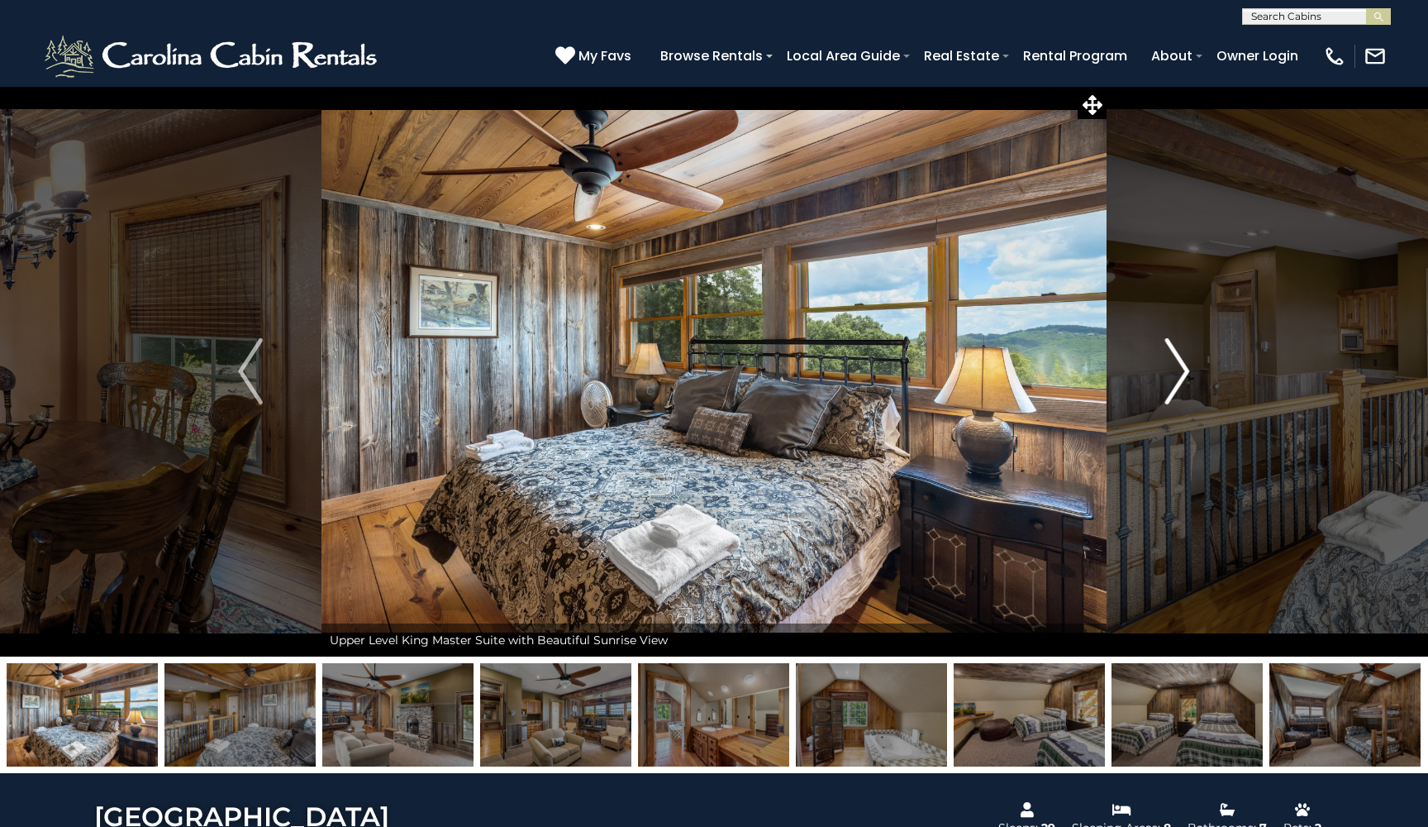
click at [1179, 361] on img "Next" at bounding box center [1177, 371] width 25 height 66
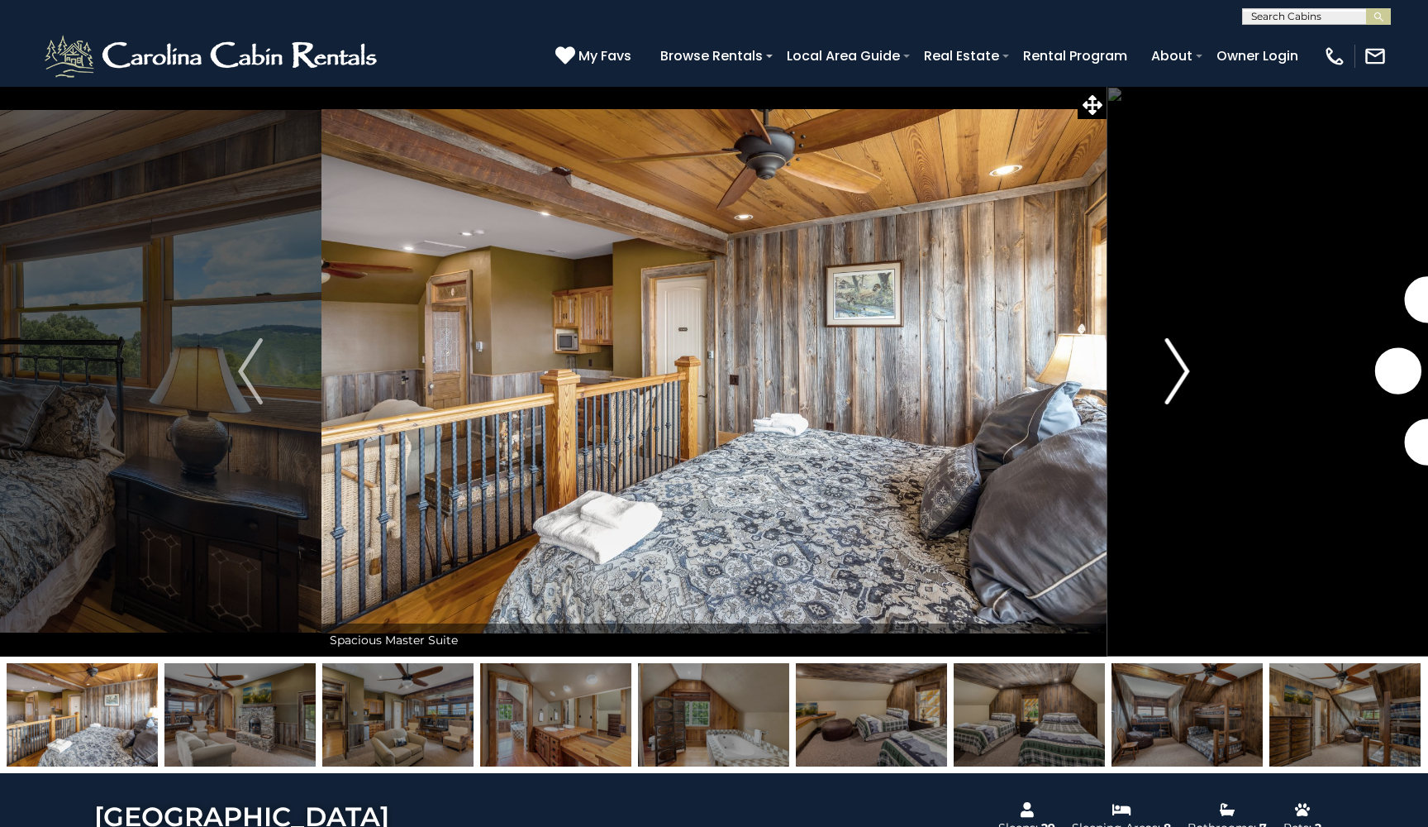
click at [1179, 361] on img "Next" at bounding box center [1177, 371] width 25 height 66
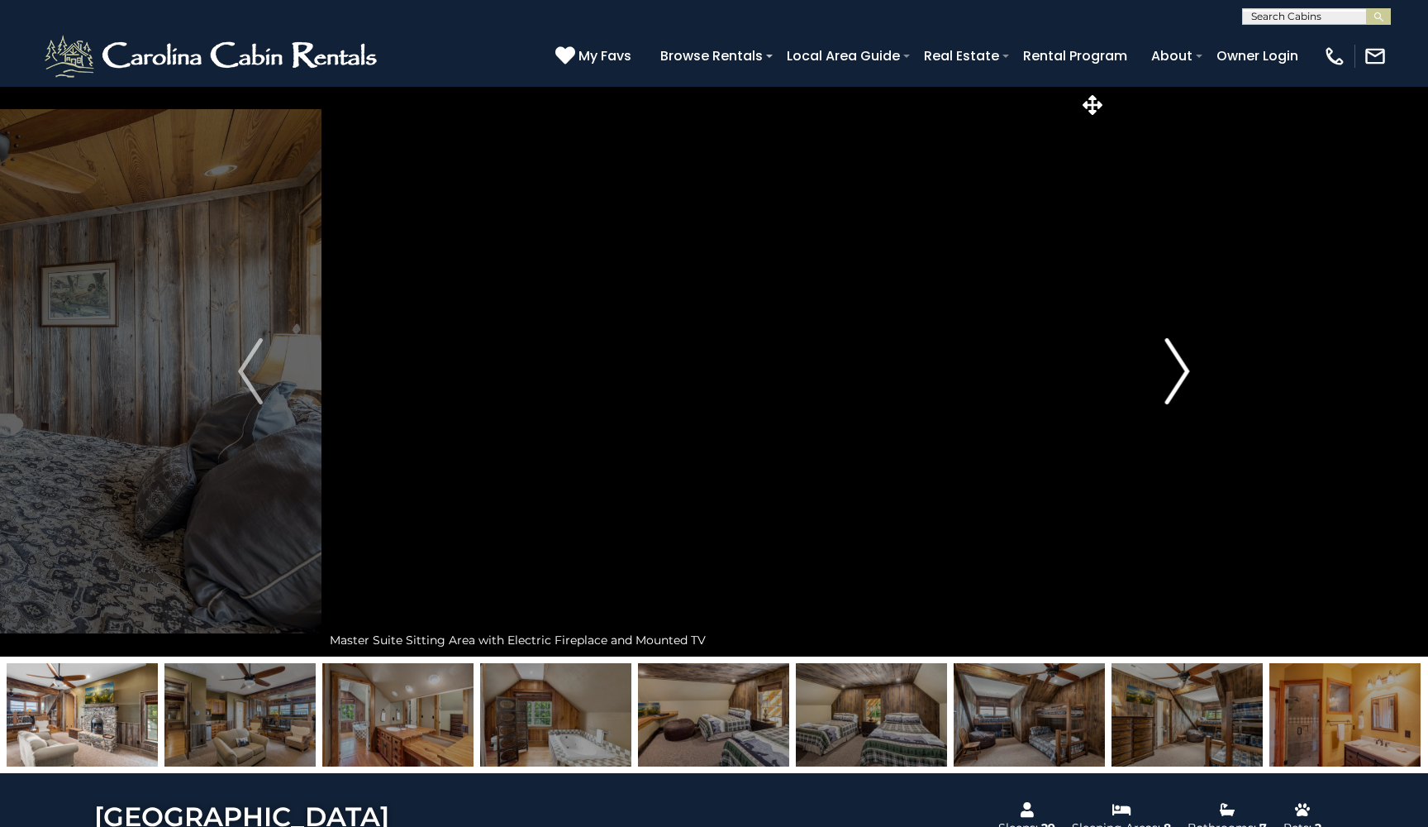
click at [1179, 361] on img "Next" at bounding box center [1177, 371] width 25 height 66
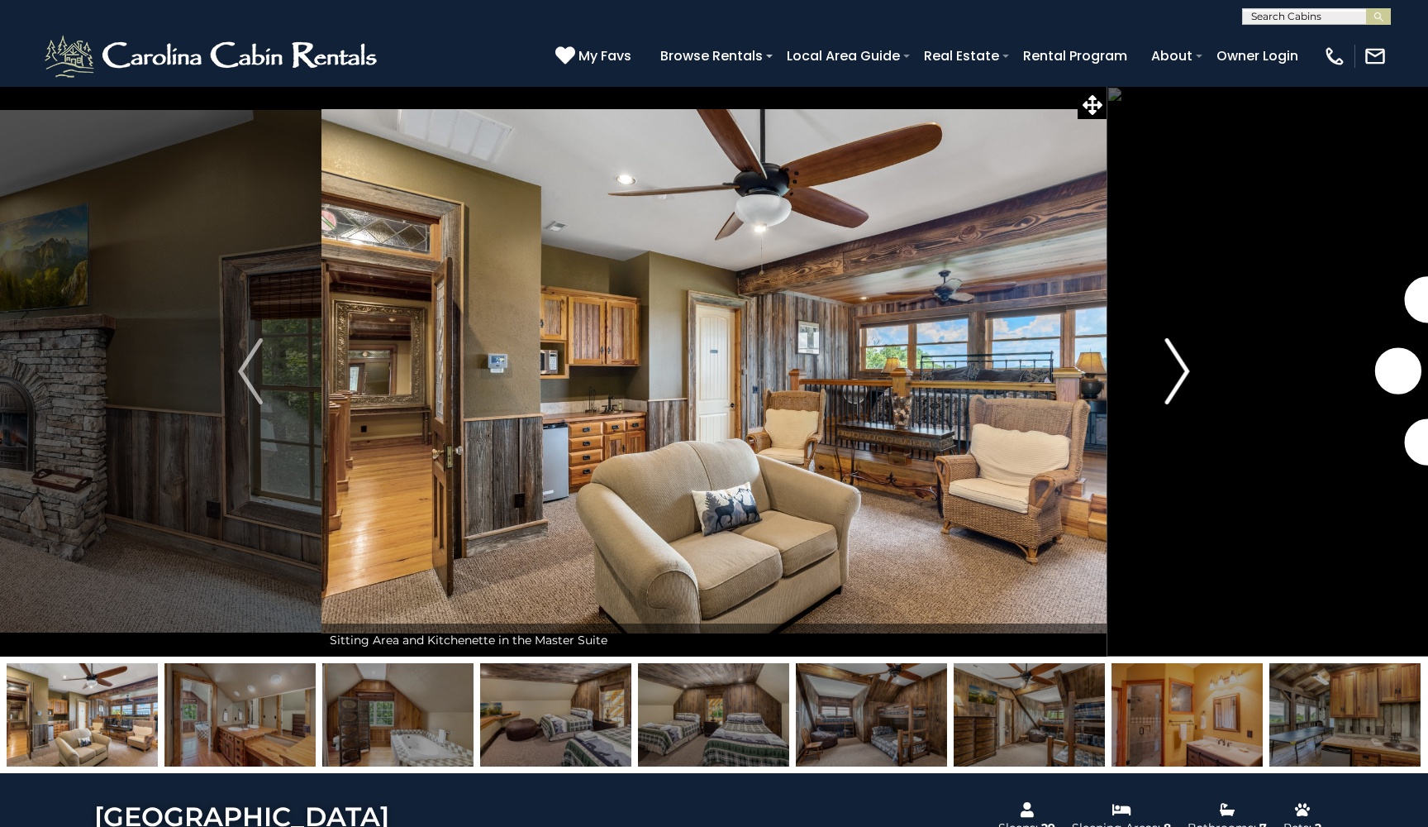
click at [1179, 361] on img "Next" at bounding box center [1177, 371] width 25 height 66
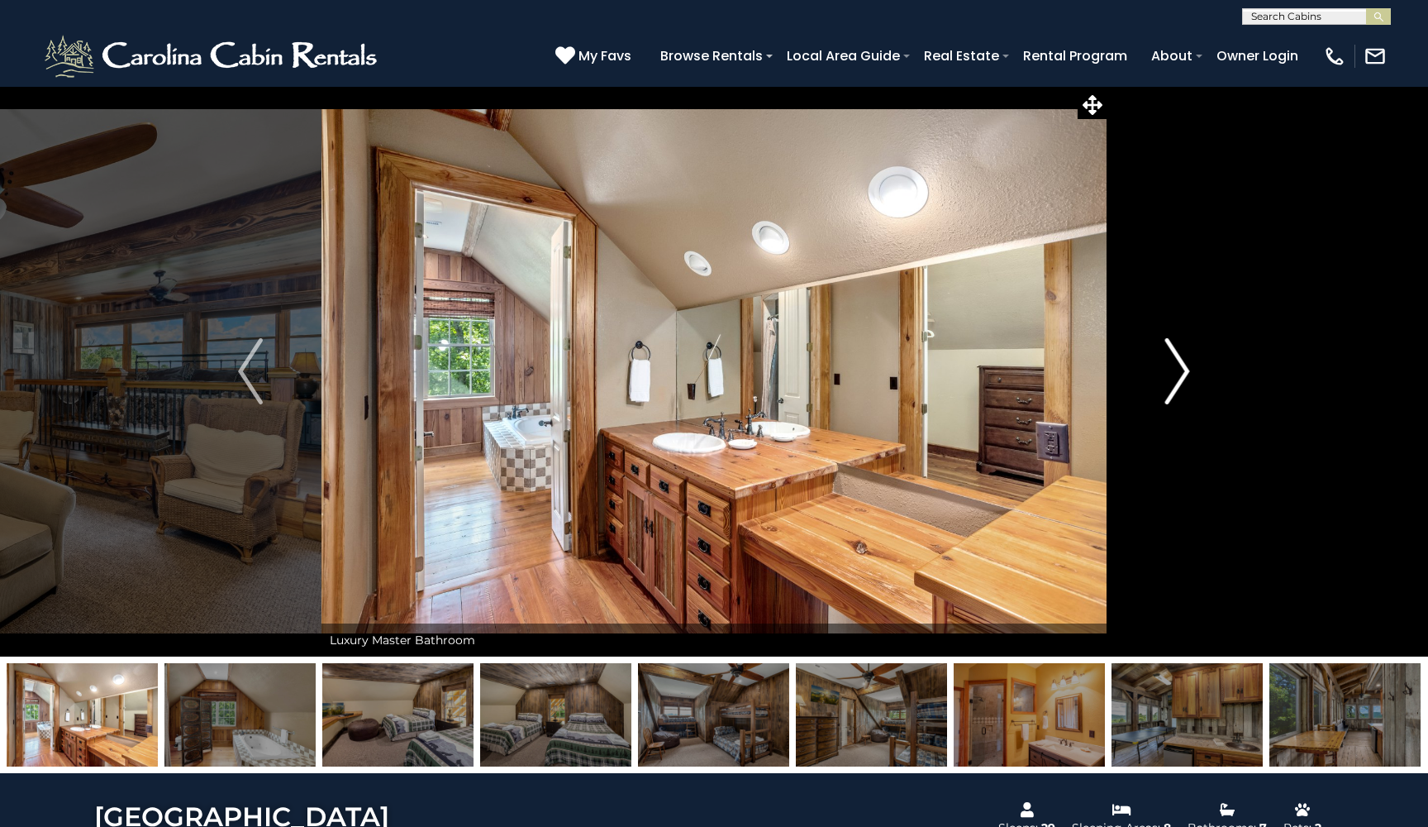
click at [1179, 361] on img "Next" at bounding box center [1177, 371] width 25 height 66
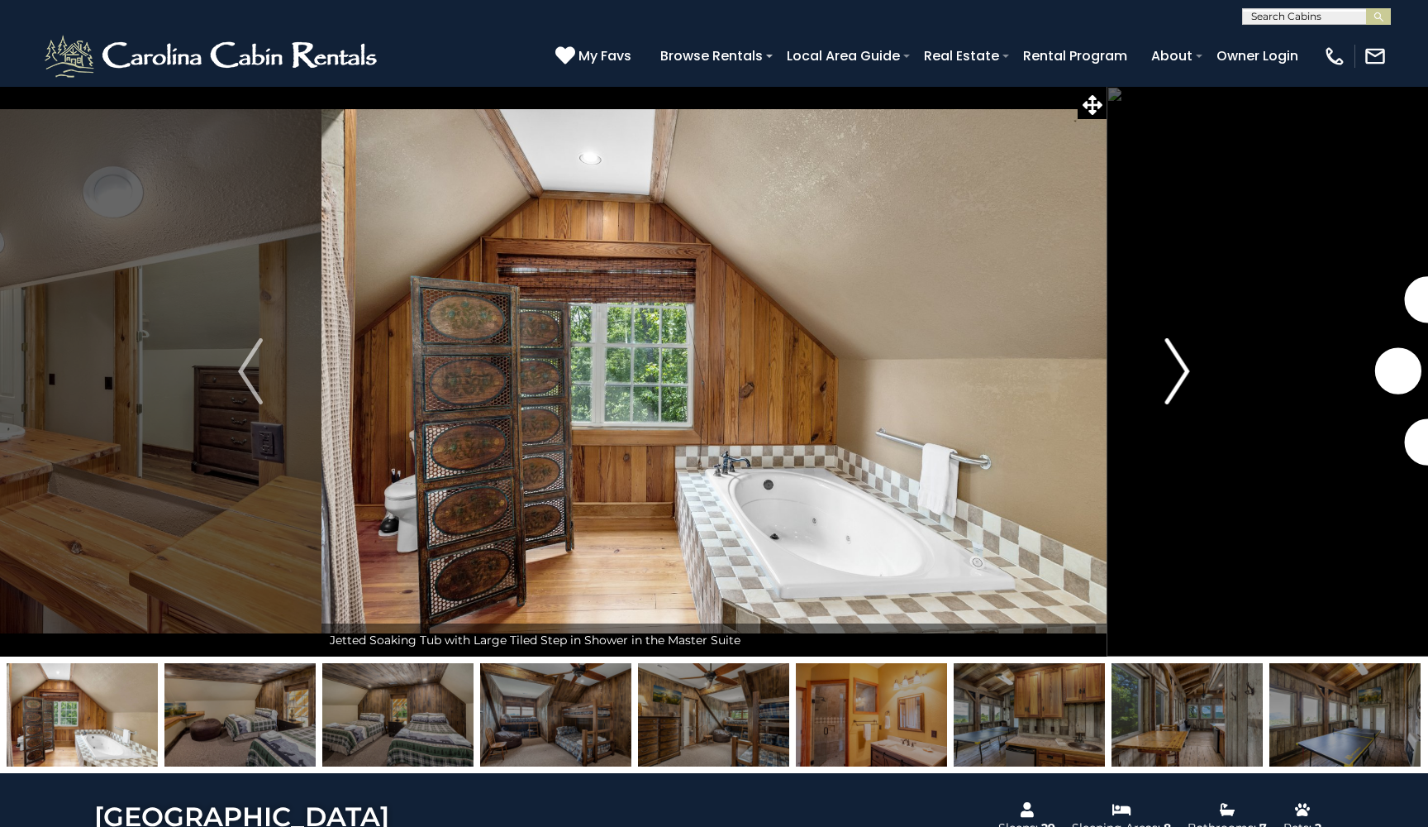
click at [1179, 361] on img "Next" at bounding box center [1177, 371] width 25 height 66
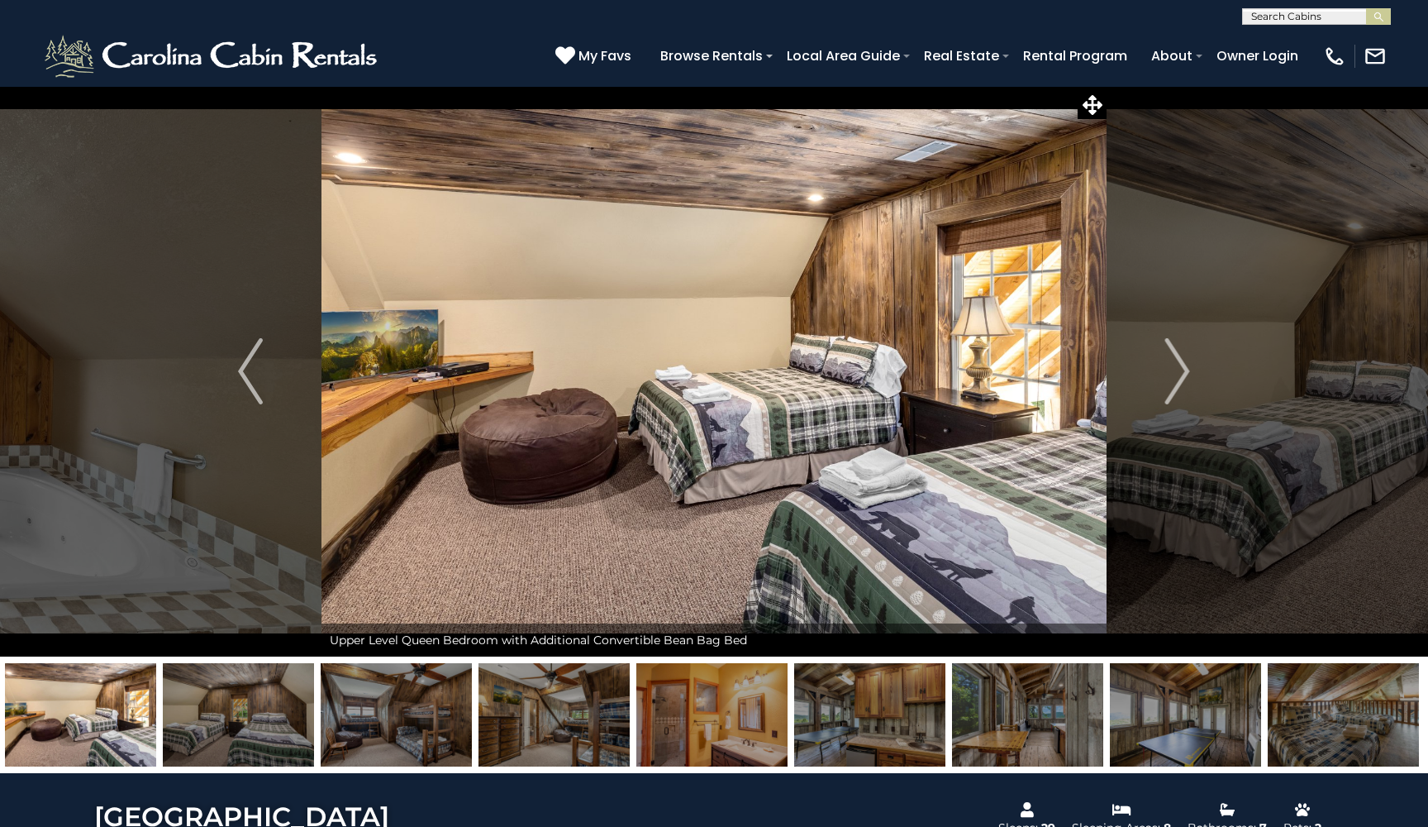
drag, startPoint x: 1141, startPoint y: 719, endPoint x: 798, endPoint y: 772, distance: 347.1
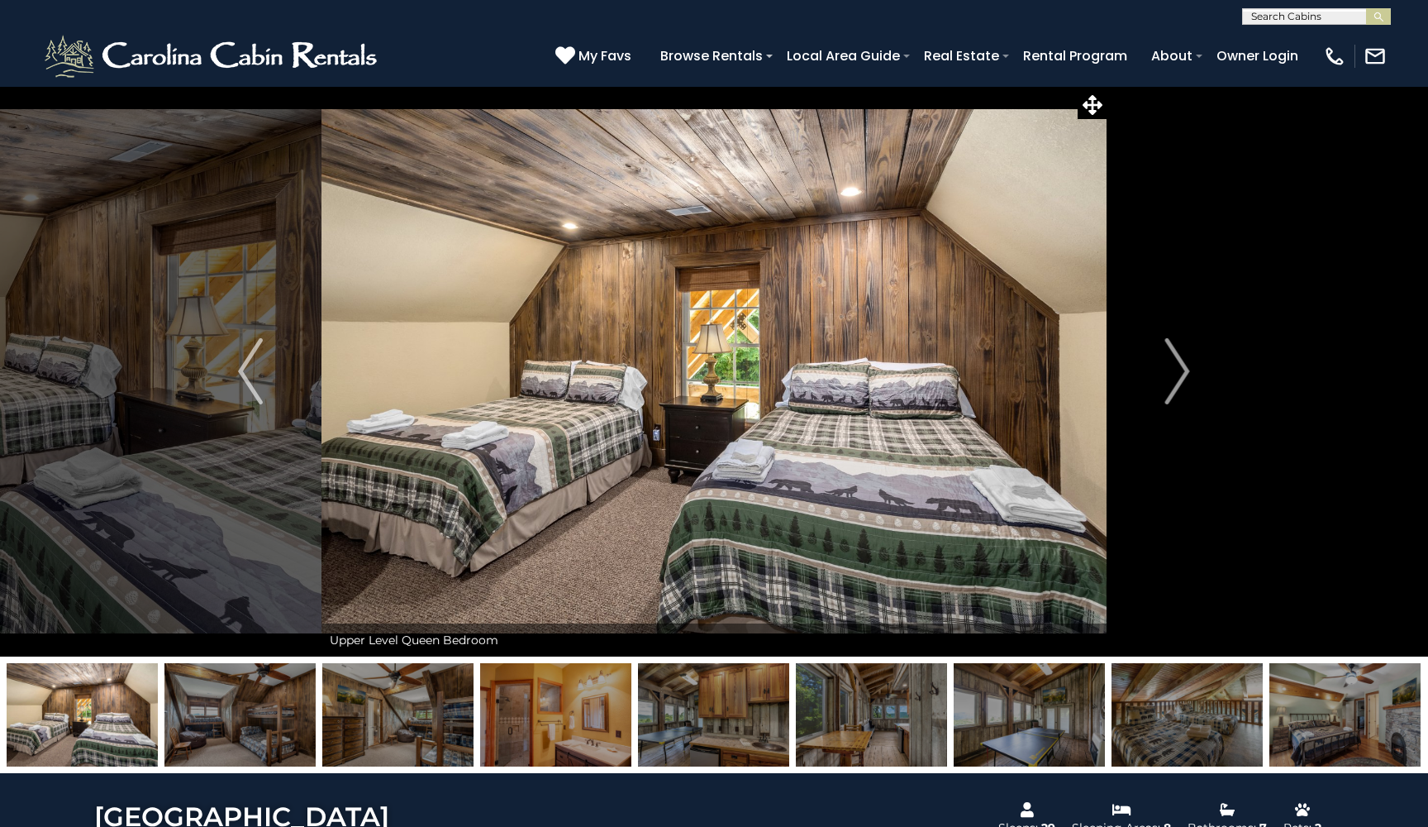
drag, startPoint x: 407, startPoint y: 772, endPoint x: 365, endPoint y: 776, distance: 42.4
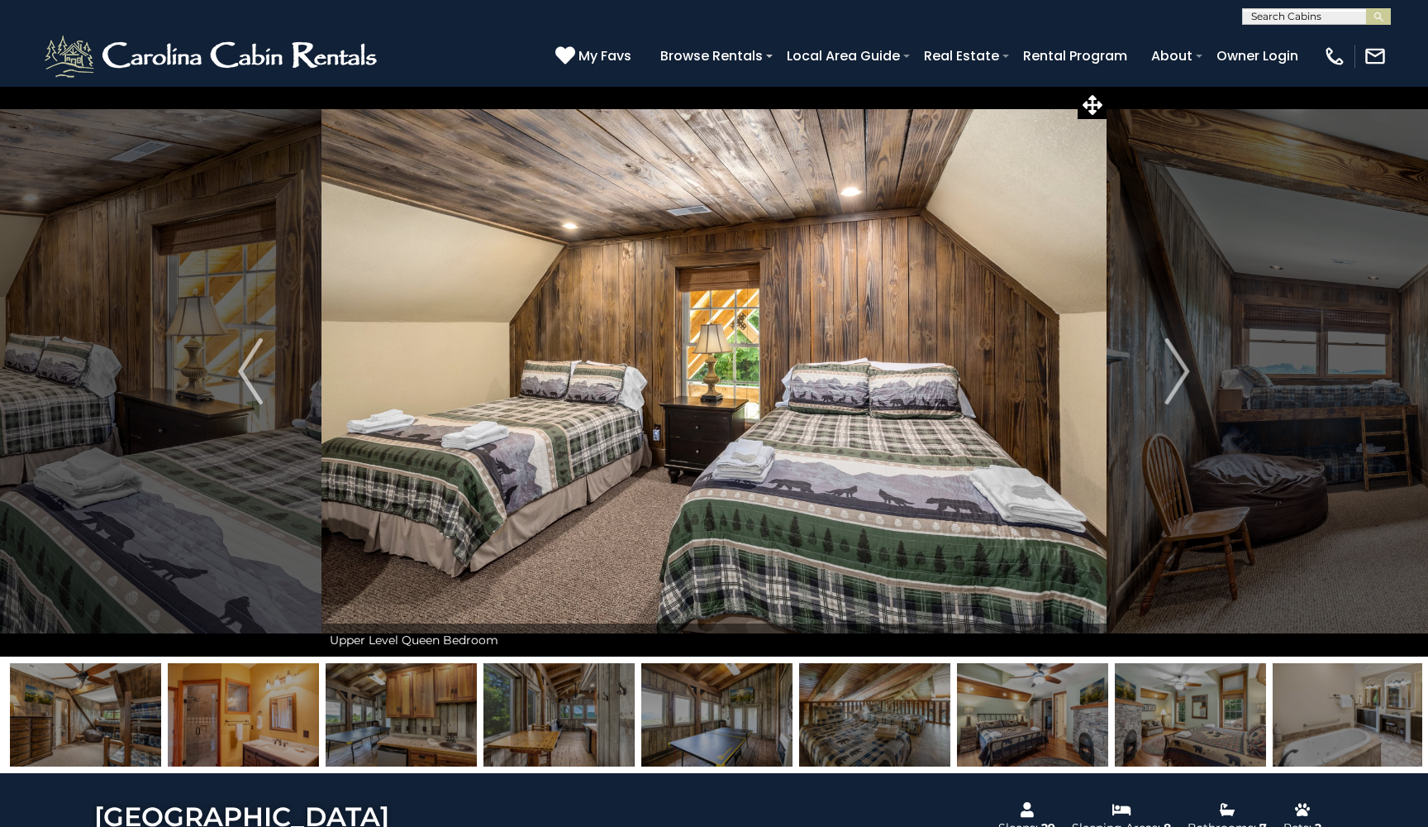
drag, startPoint x: 937, startPoint y: 712, endPoint x: 110, endPoint y: 824, distance: 834.9
